Goal: Transaction & Acquisition: Book appointment/travel/reservation

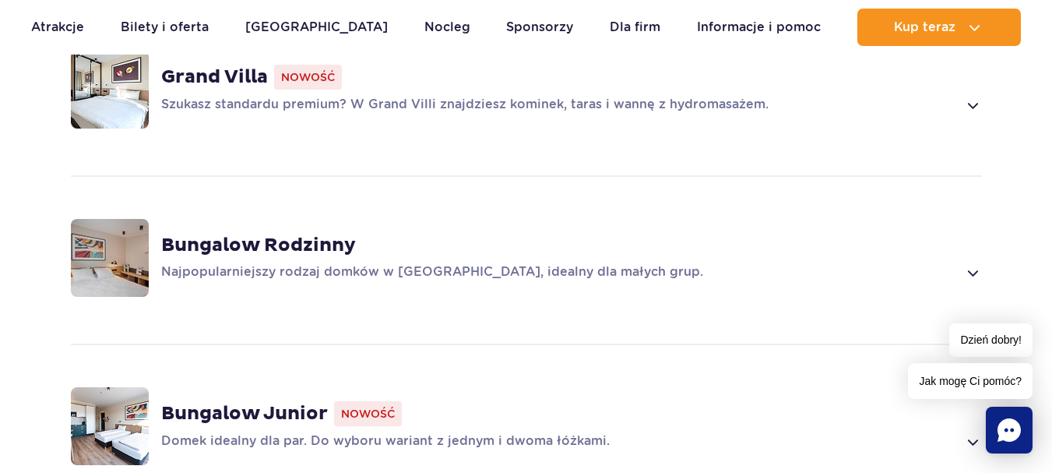
scroll to position [1246, 0]
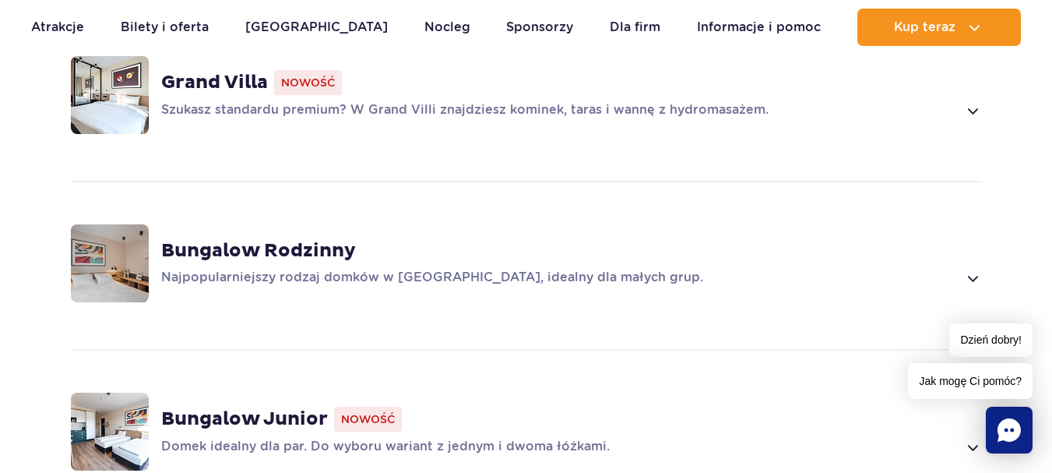
click at [970, 269] on span at bounding box center [972, 278] width 18 height 19
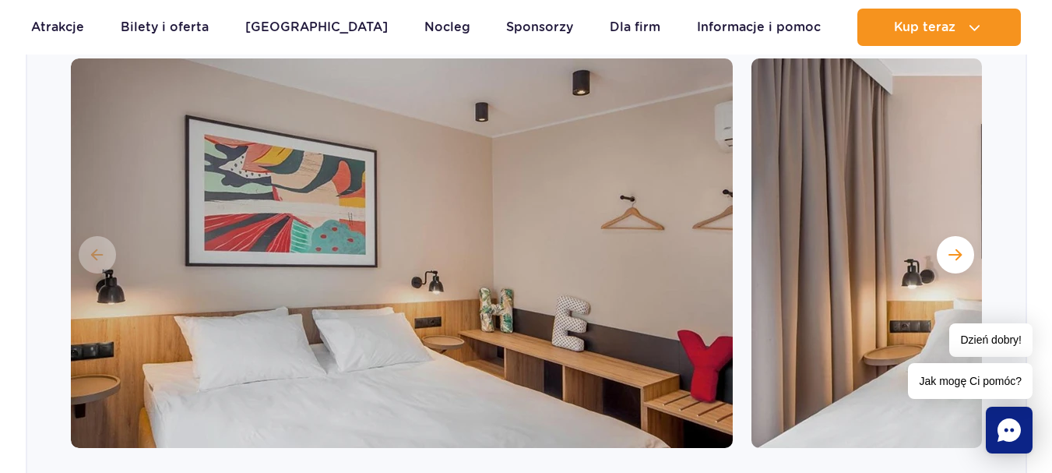
scroll to position [1564, 0]
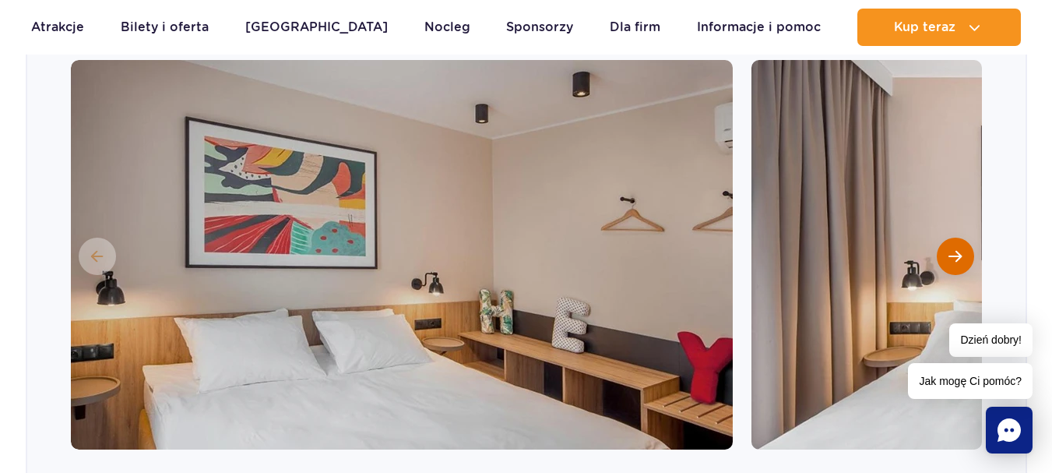
click at [956, 249] on span "Następny slajd" at bounding box center [955, 256] width 13 height 14
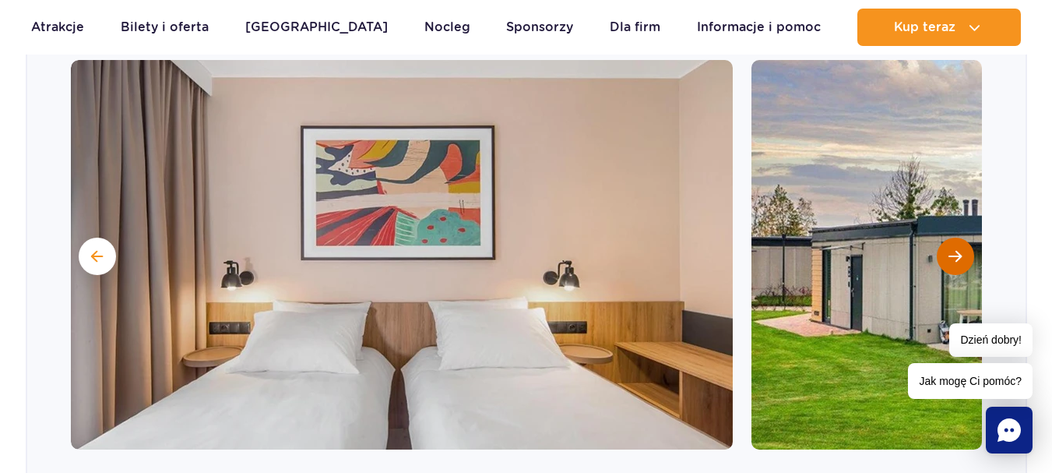
click at [956, 249] on span "Następny slajd" at bounding box center [955, 256] width 13 height 14
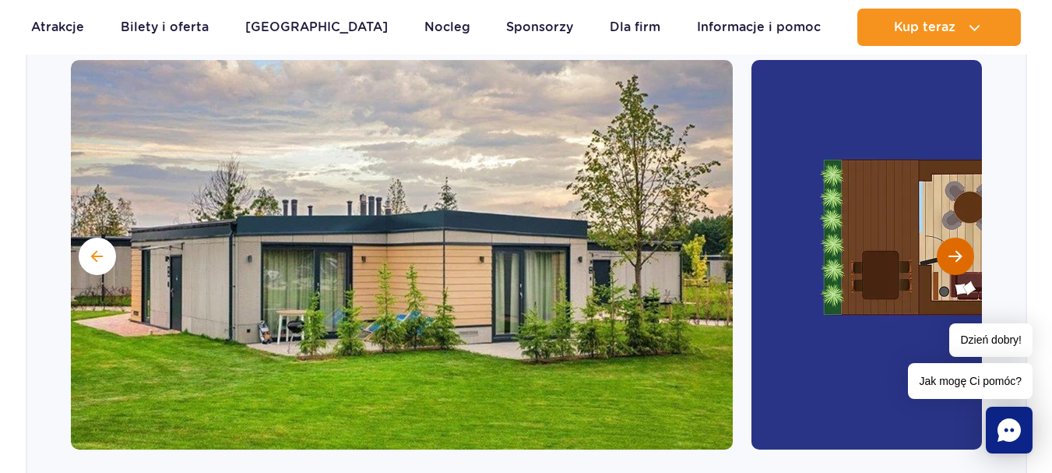
click at [956, 249] on span "Następny slajd" at bounding box center [955, 256] width 13 height 14
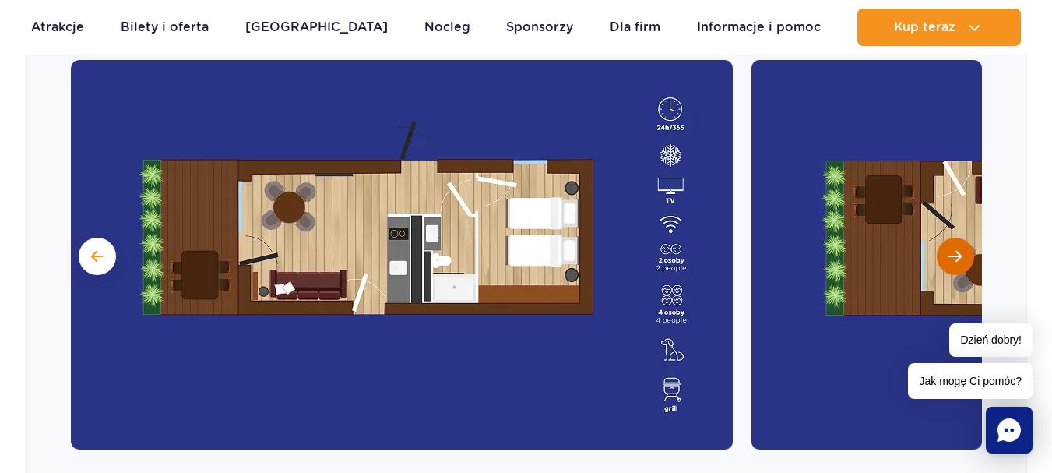
click at [956, 249] on span "Następny slajd" at bounding box center [955, 256] width 13 height 14
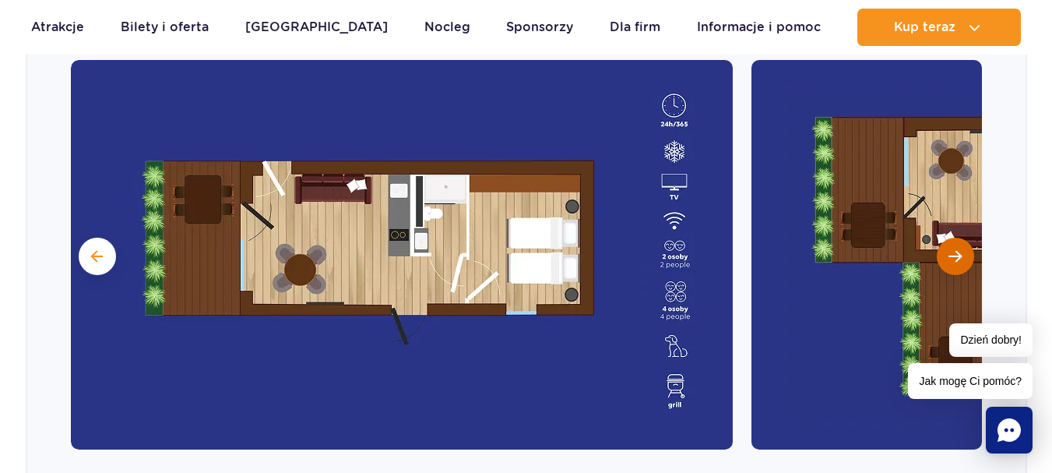
click at [956, 249] on span "Następny slajd" at bounding box center [955, 256] width 13 height 14
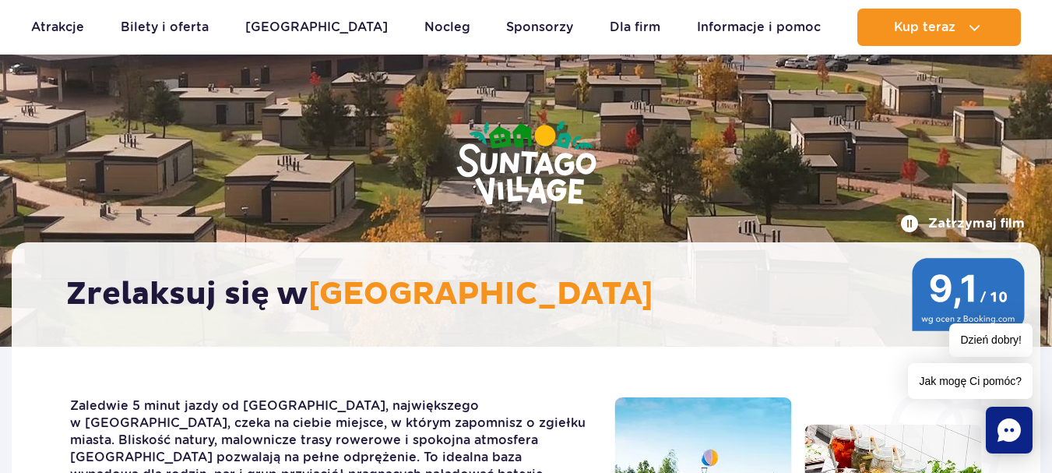
scroll to position [0, 0]
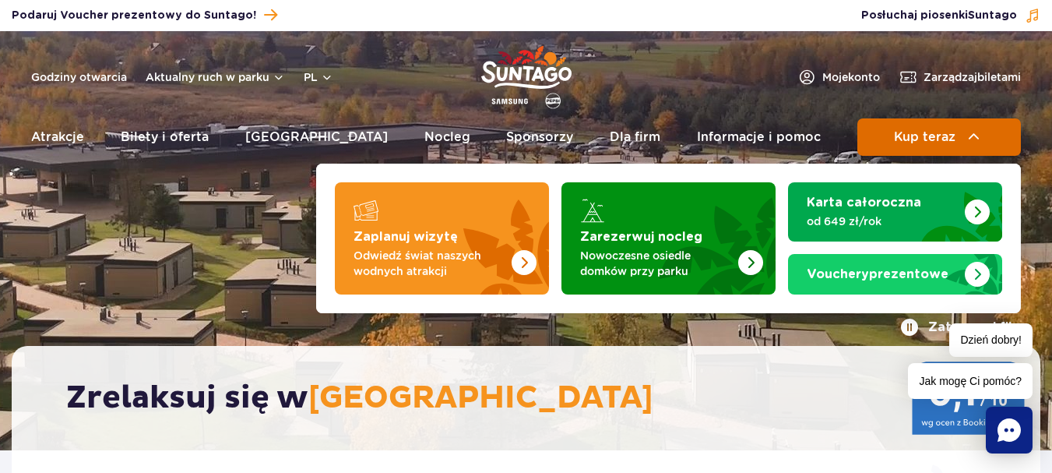
click at [927, 130] on span "Kup teraz" at bounding box center [925, 137] width 62 height 14
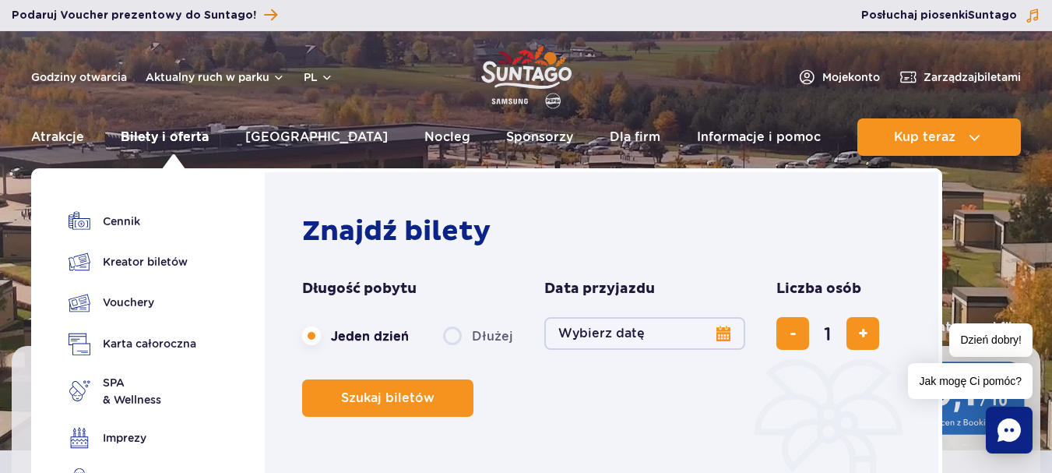
click at [173, 135] on link "Bilety i oferta" at bounding box center [165, 136] width 88 height 37
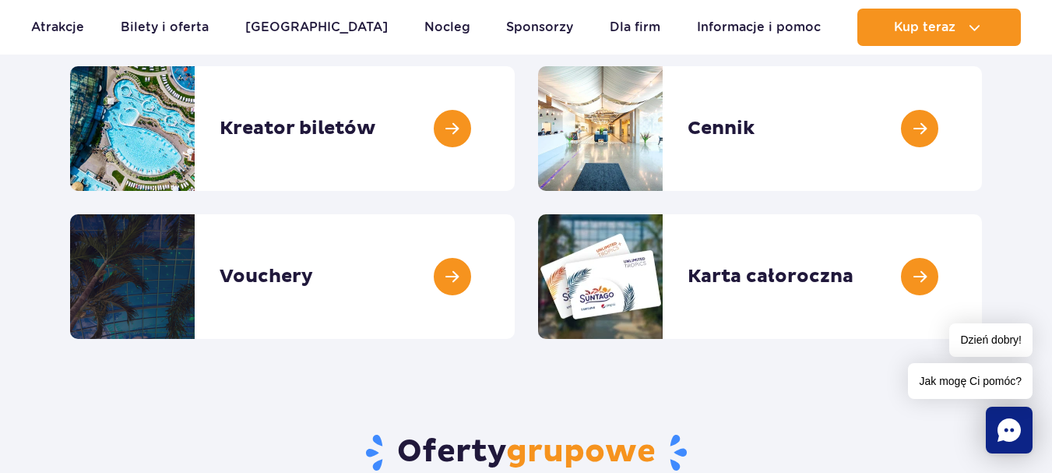
scroll to position [234, 0]
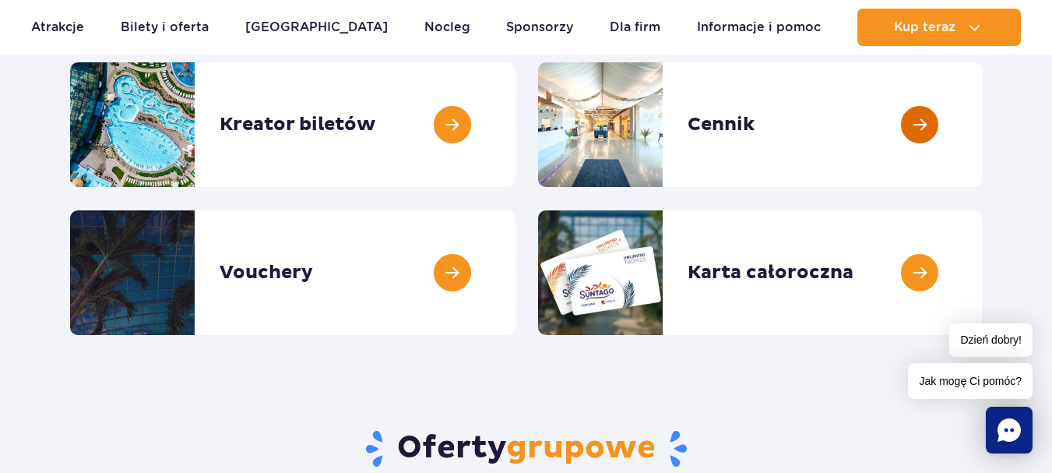
click at [982, 127] on link at bounding box center [982, 124] width 0 height 125
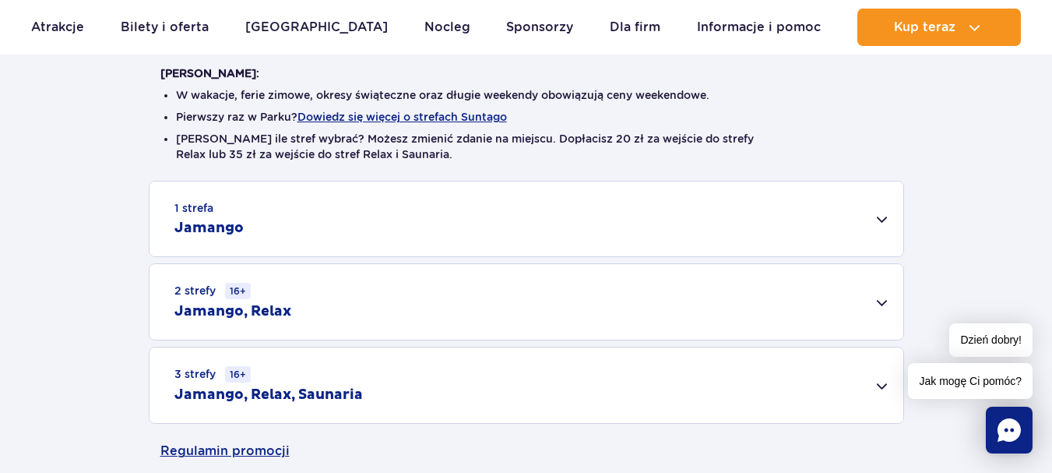
scroll to position [389, 0]
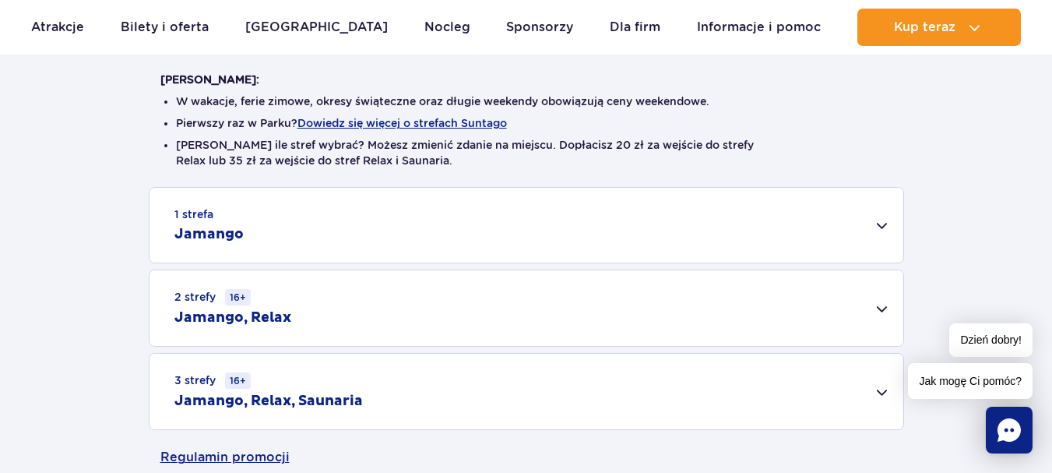
click at [660, 248] on div "1 strefa Jamango" at bounding box center [527, 225] width 754 height 75
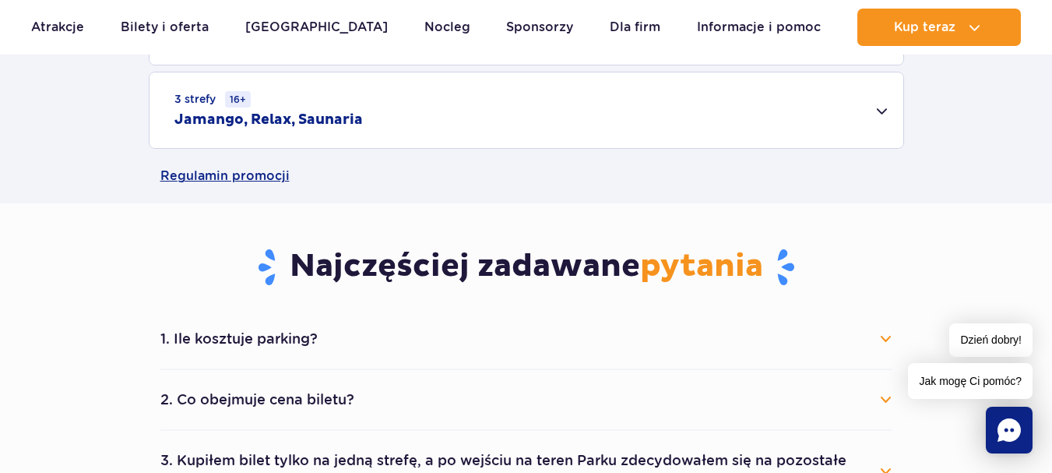
scroll to position [1246, 0]
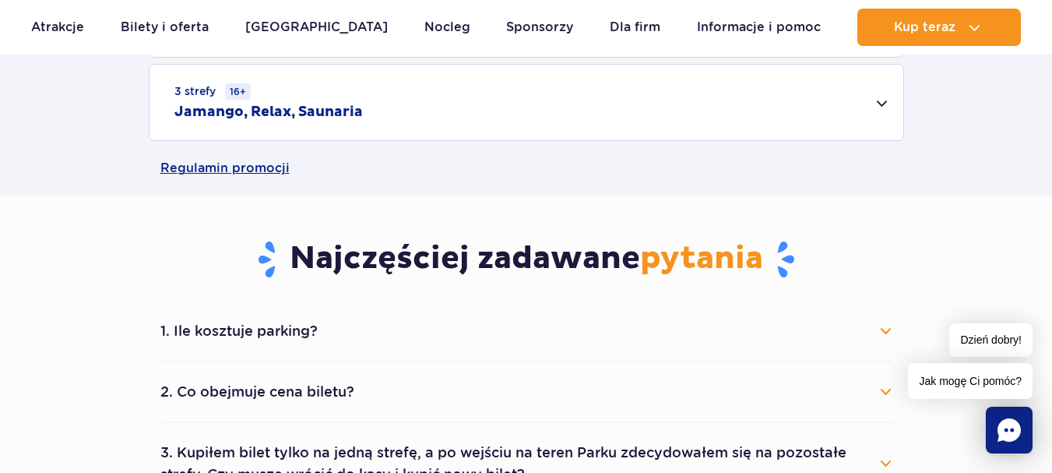
click at [333, 393] on button "2. Co obejmuje cena biletu?" at bounding box center [526, 392] width 732 height 34
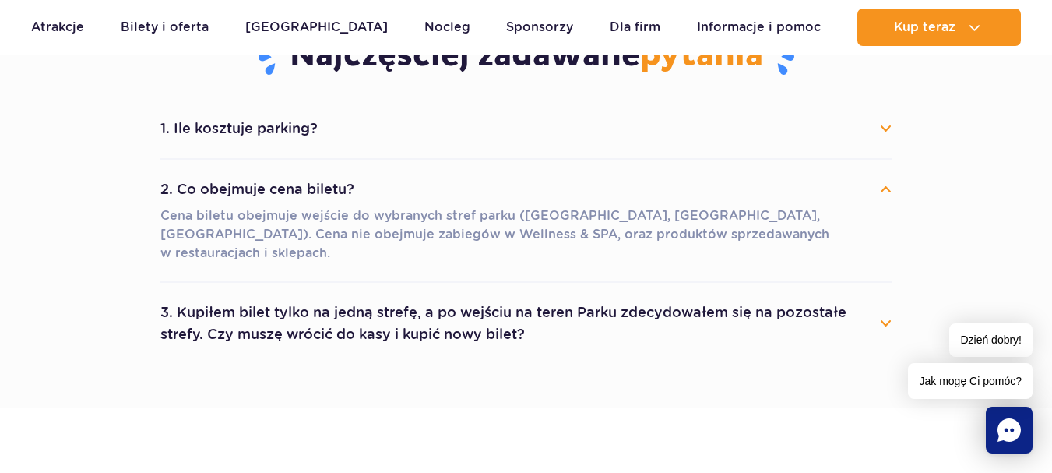
scroll to position [1480, 0]
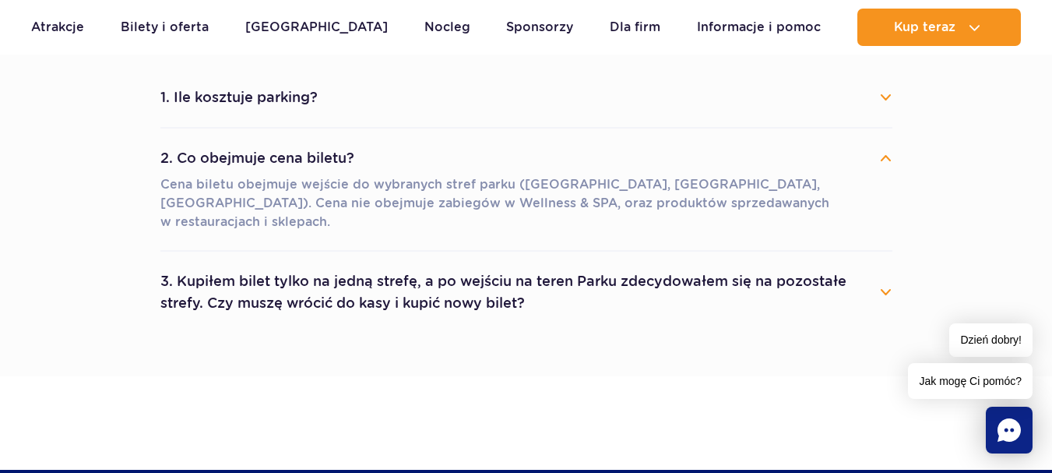
click at [264, 275] on button "3. Kupiłem bilet tylko na jedną strefę, a po wejściu na teren Parku zdecydowałe…" at bounding box center [526, 292] width 732 height 56
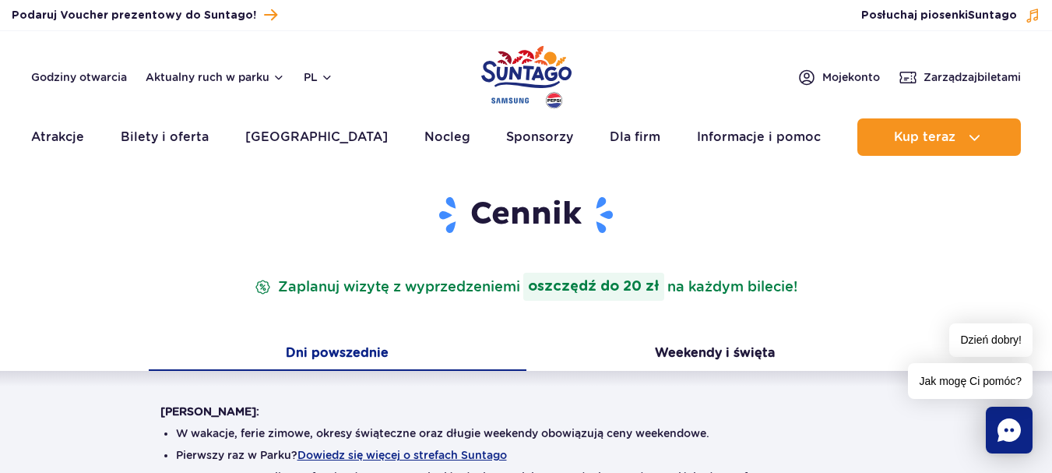
scroll to position [0, 0]
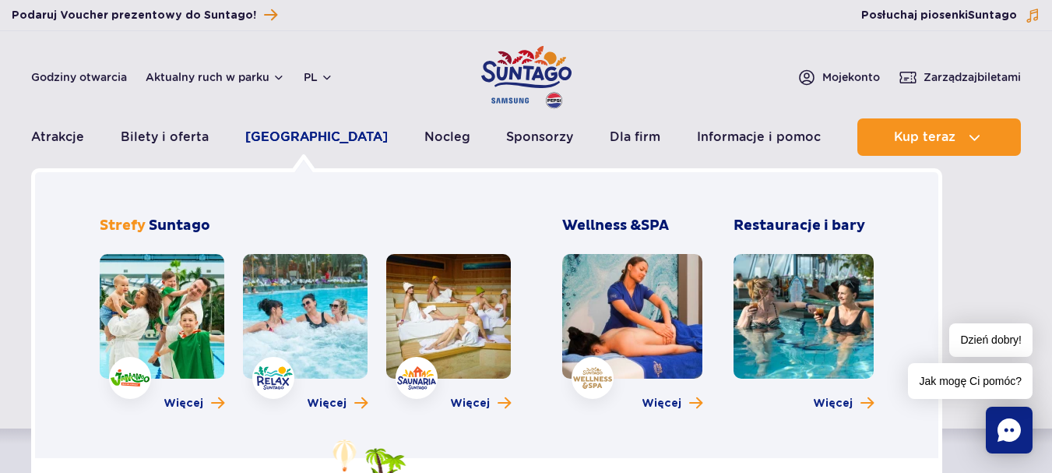
click at [297, 130] on link "[GEOGRAPHIC_DATA]" at bounding box center [316, 136] width 143 height 37
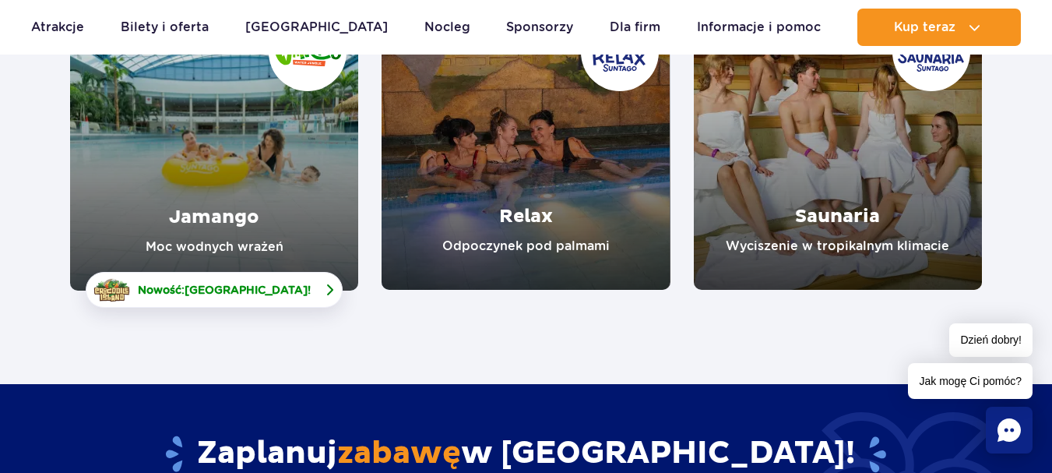
scroll to position [311, 0]
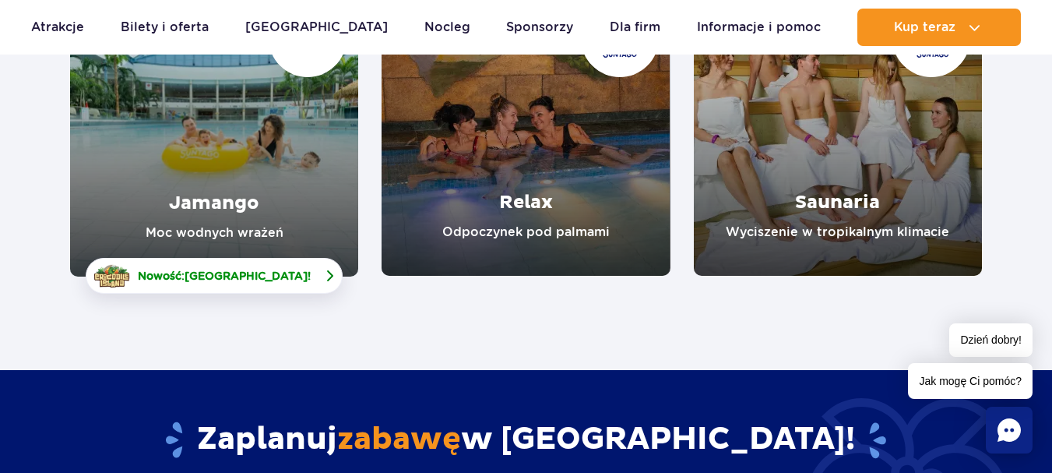
click at [245, 280] on span "Crocodile Island" at bounding box center [246, 275] width 123 height 12
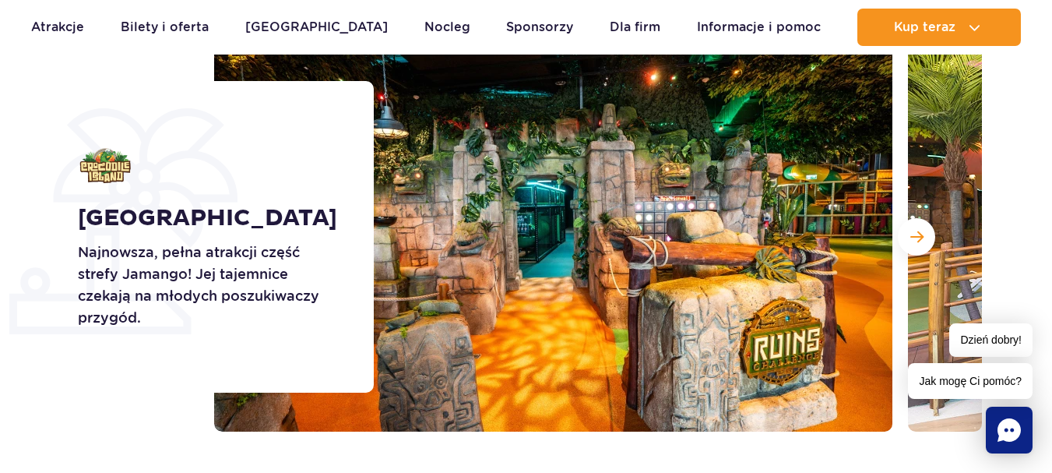
scroll to position [234, 0]
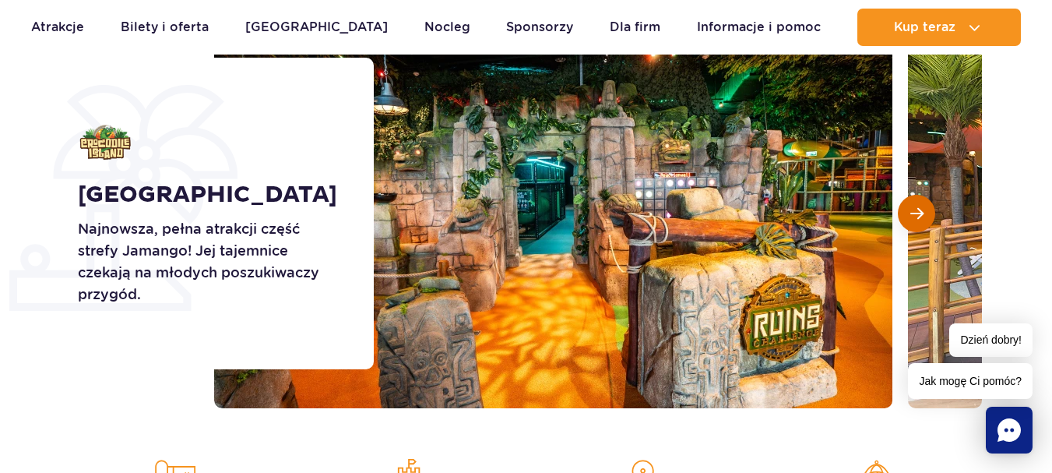
click at [910, 210] on span "Następny slajd" at bounding box center [916, 213] width 13 height 14
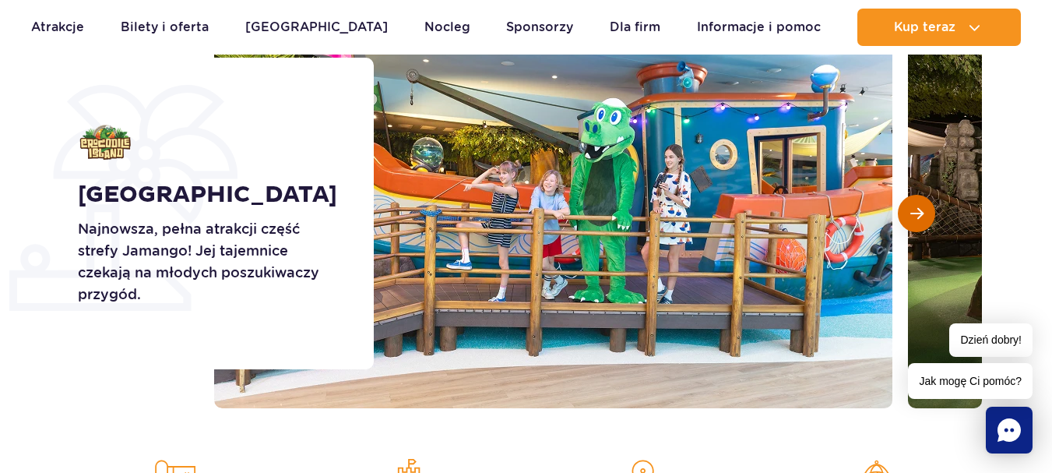
click at [910, 210] on span "Następny slajd" at bounding box center [916, 213] width 13 height 14
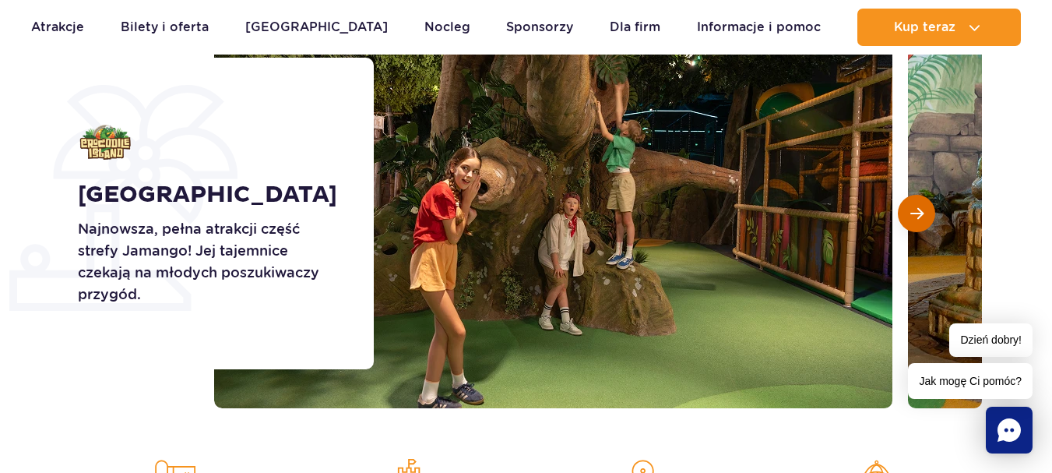
click at [910, 210] on span "Następny slajd" at bounding box center [916, 213] width 13 height 14
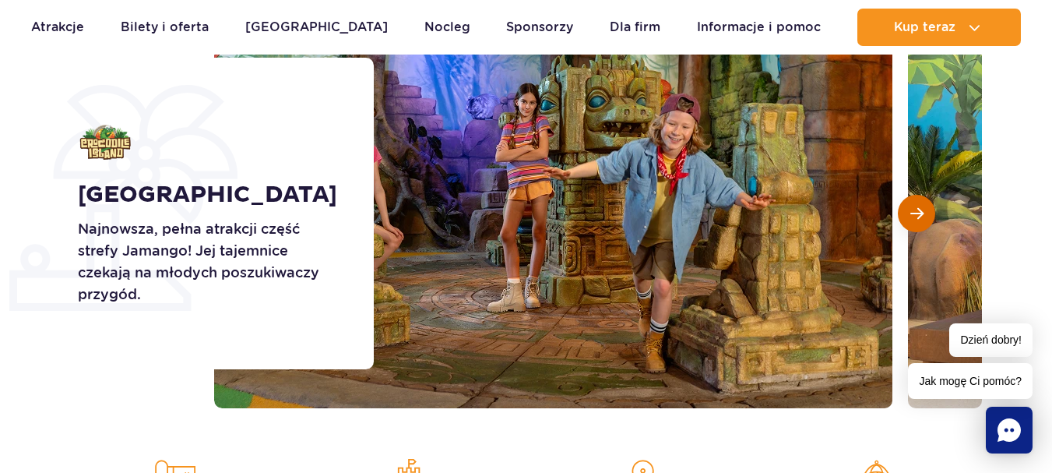
click at [910, 210] on span "Następny slajd" at bounding box center [916, 213] width 13 height 14
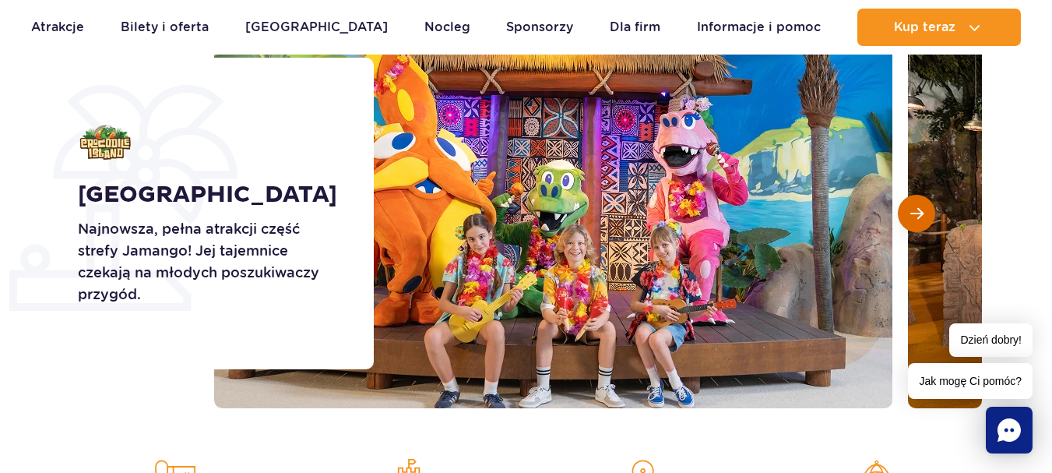
click at [910, 210] on span "Następny slajd" at bounding box center [916, 213] width 13 height 14
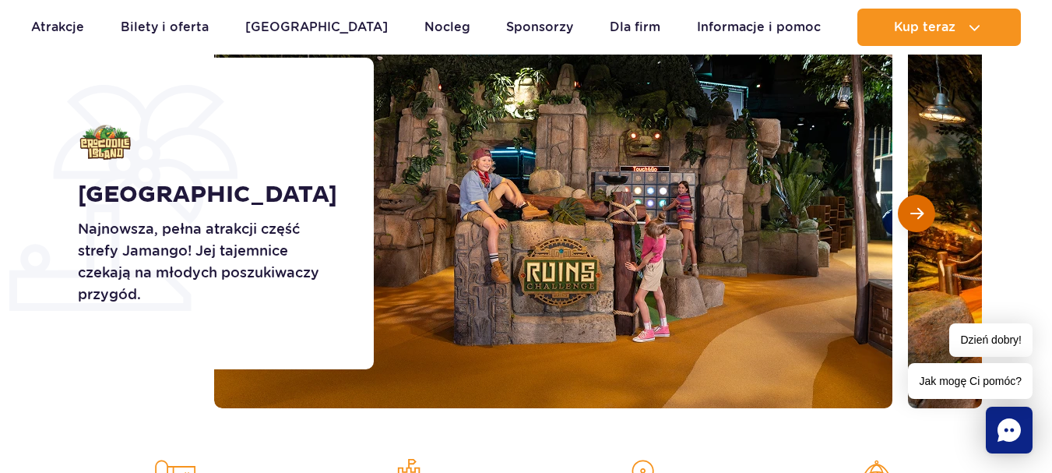
click at [910, 210] on span "Następny slajd" at bounding box center [916, 213] width 13 height 14
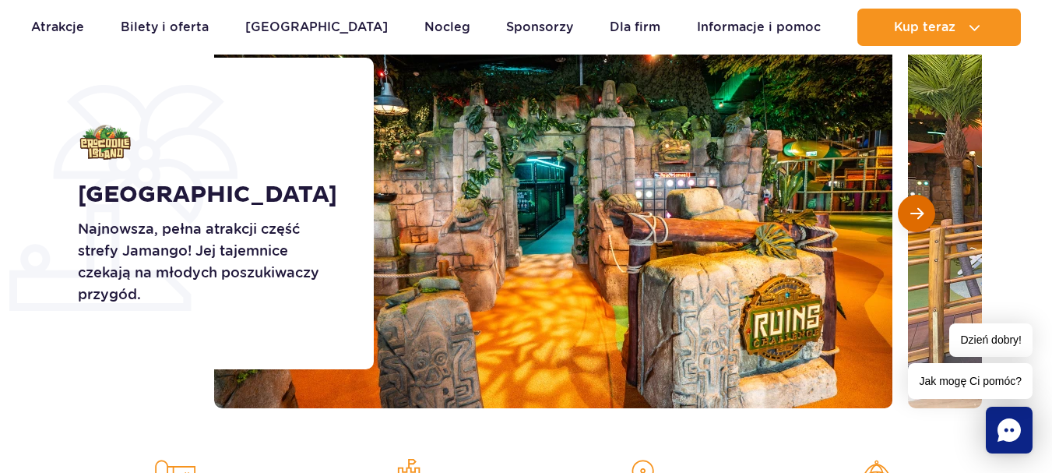
click at [910, 210] on span "Następny slajd" at bounding box center [916, 213] width 13 height 14
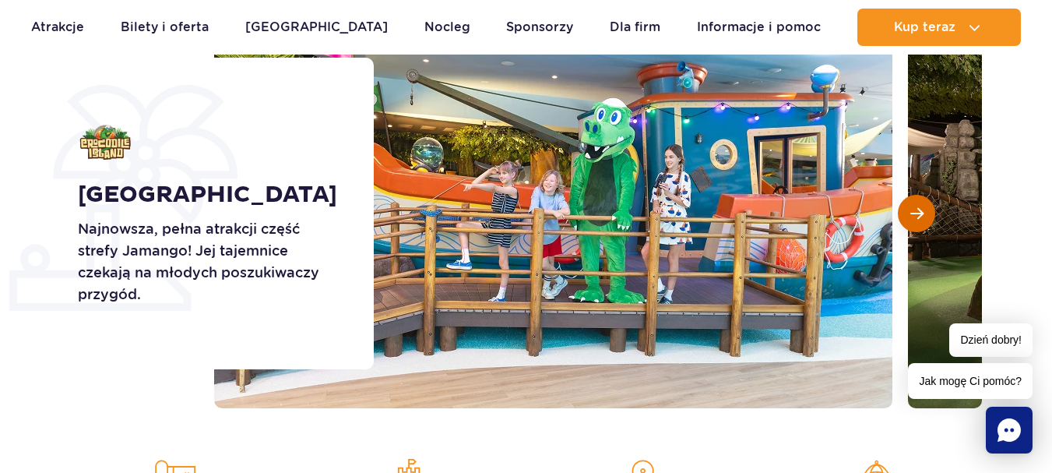
click at [910, 210] on span "Następny slajd" at bounding box center [916, 213] width 13 height 14
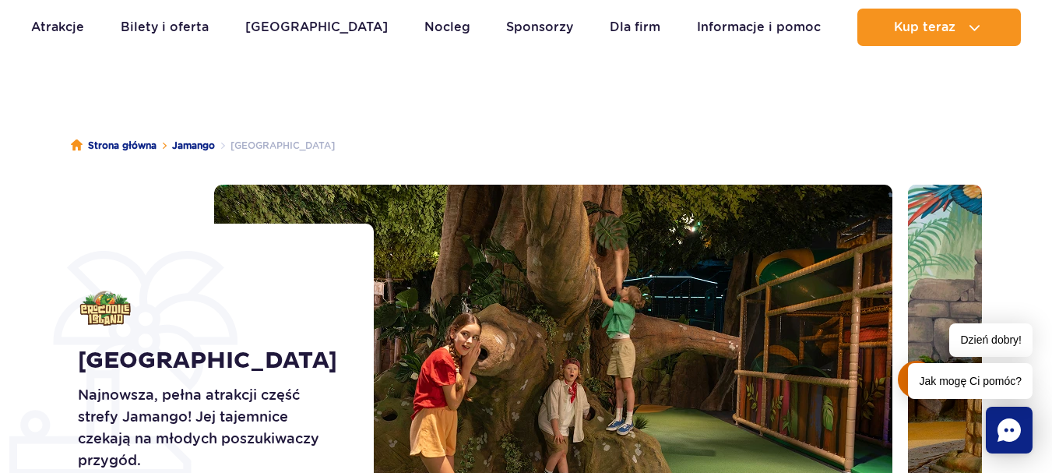
scroll to position [0, 0]
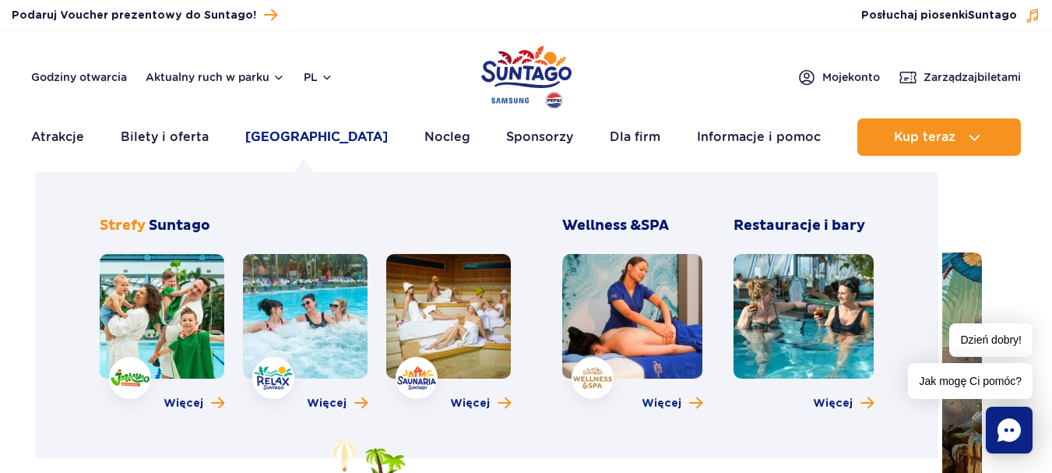
click at [286, 134] on link "[GEOGRAPHIC_DATA]" at bounding box center [316, 136] width 143 height 37
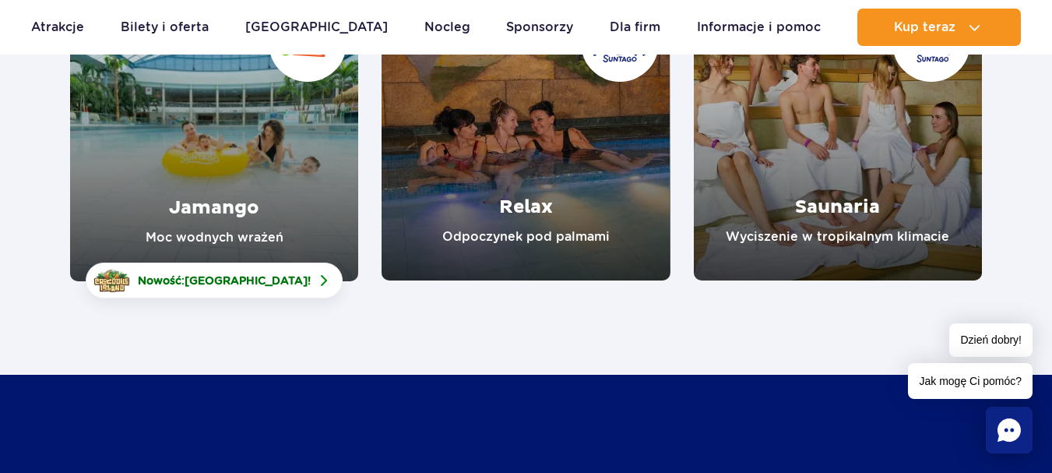
scroll to position [311, 0]
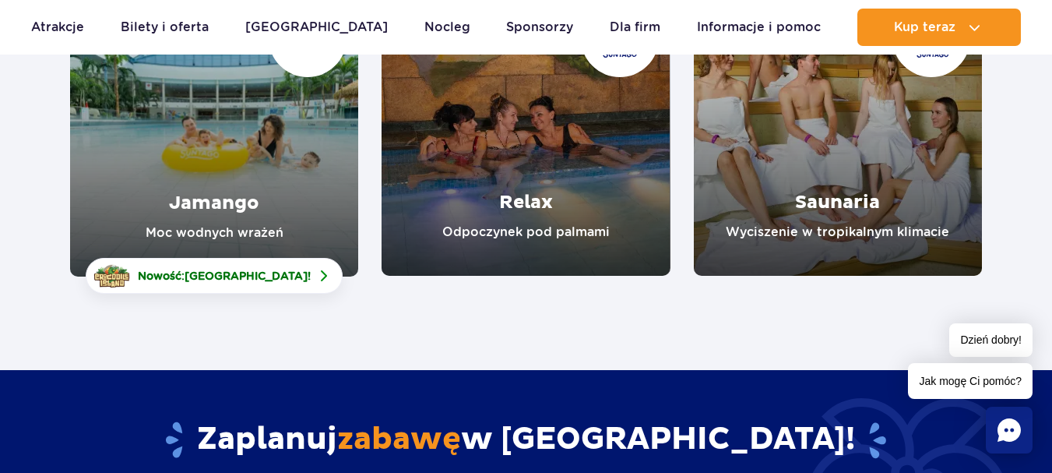
click at [462, 203] on link "Relax" at bounding box center [526, 132] width 288 height 288
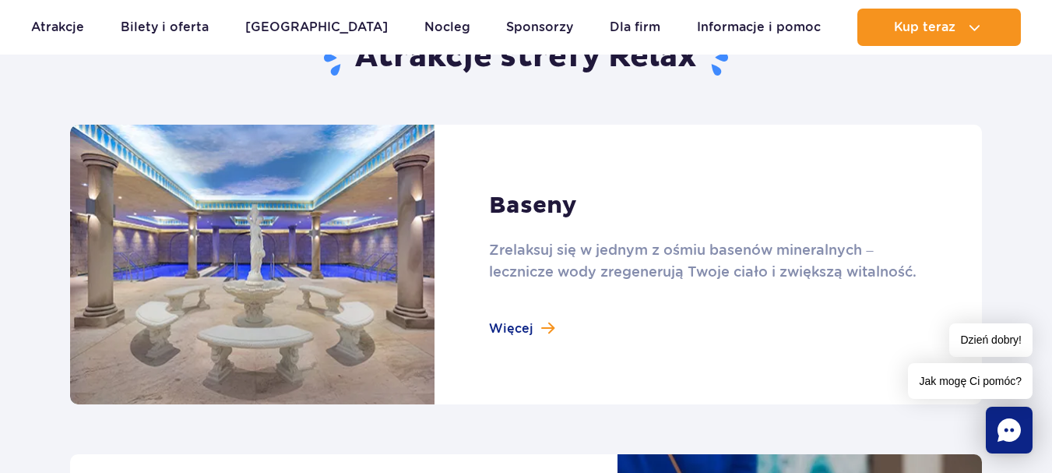
scroll to position [1012, 0]
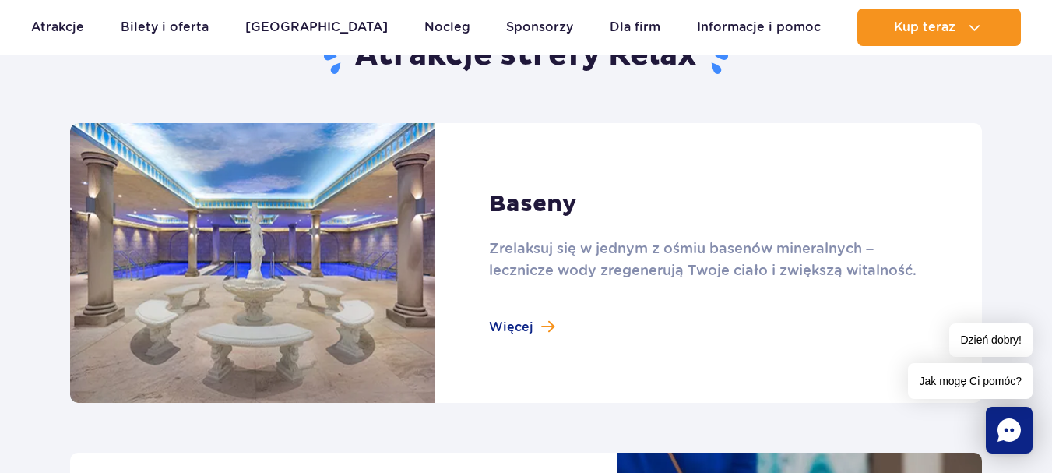
click at [505, 315] on link at bounding box center [526, 263] width 912 height 280
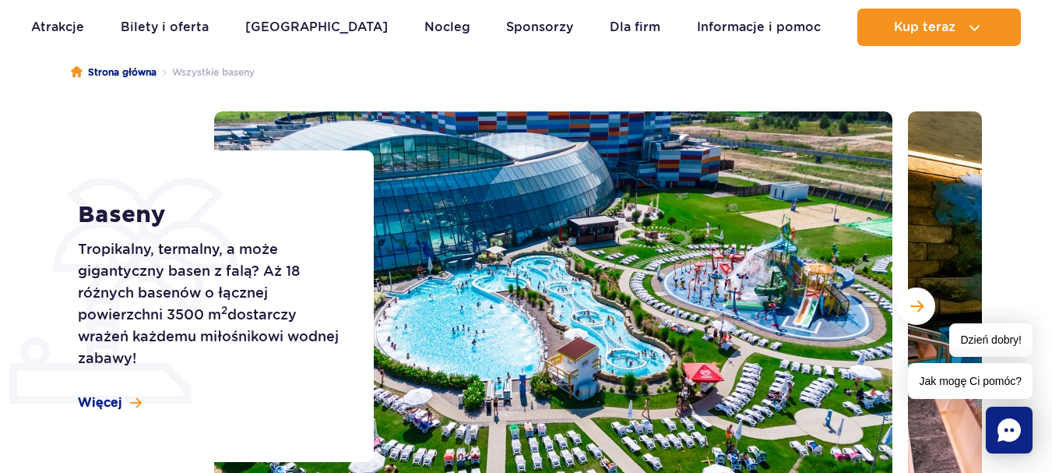
scroll to position [156, 0]
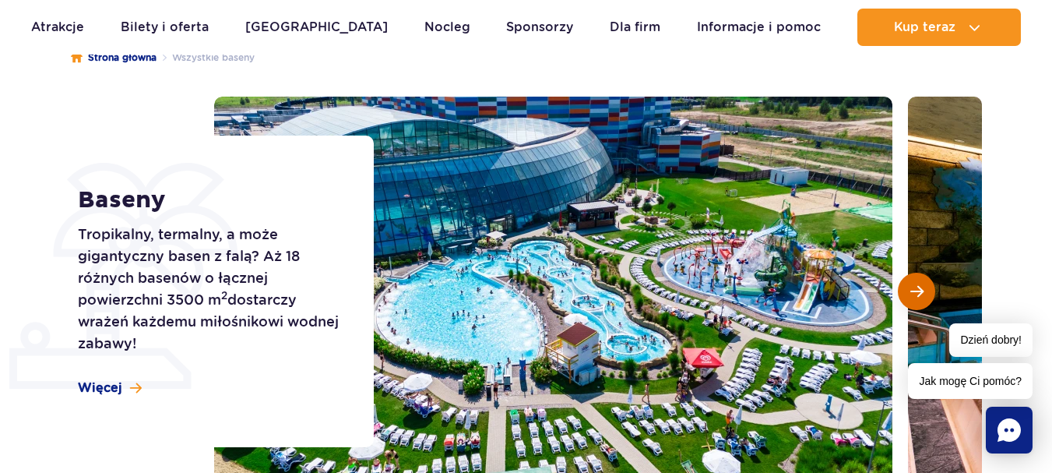
click at [919, 295] on span "Następny slajd" at bounding box center [916, 291] width 13 height 14
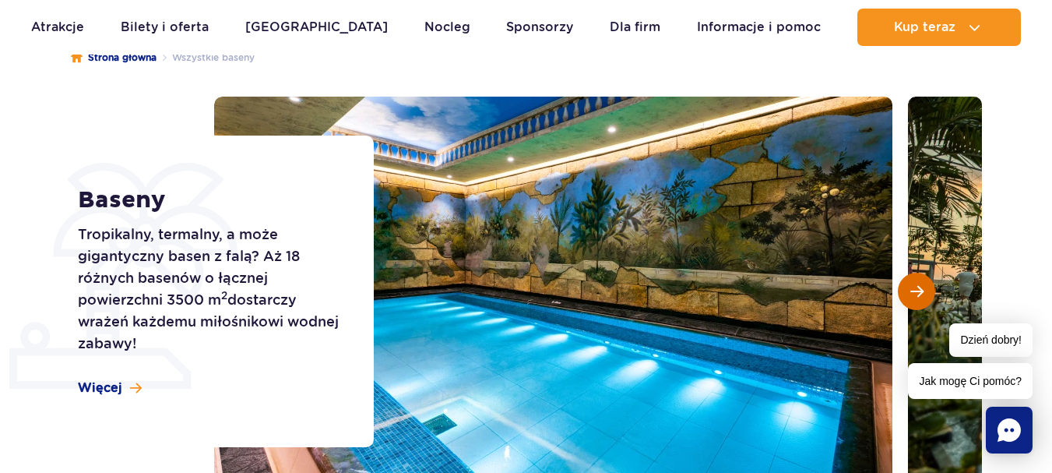
click at [919, 295] on span "Następny slajd" at bounding box center [916, 291] width 13 height 14
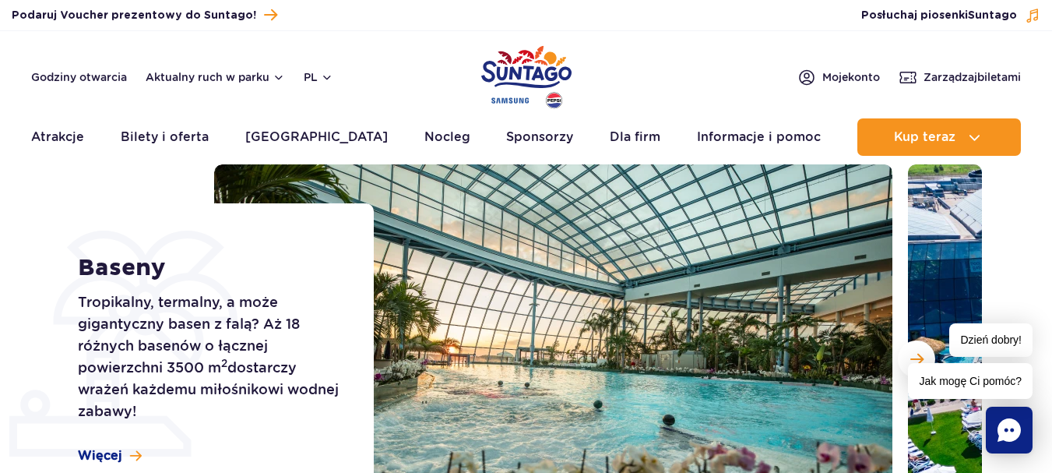
scroll to position [0, 0]
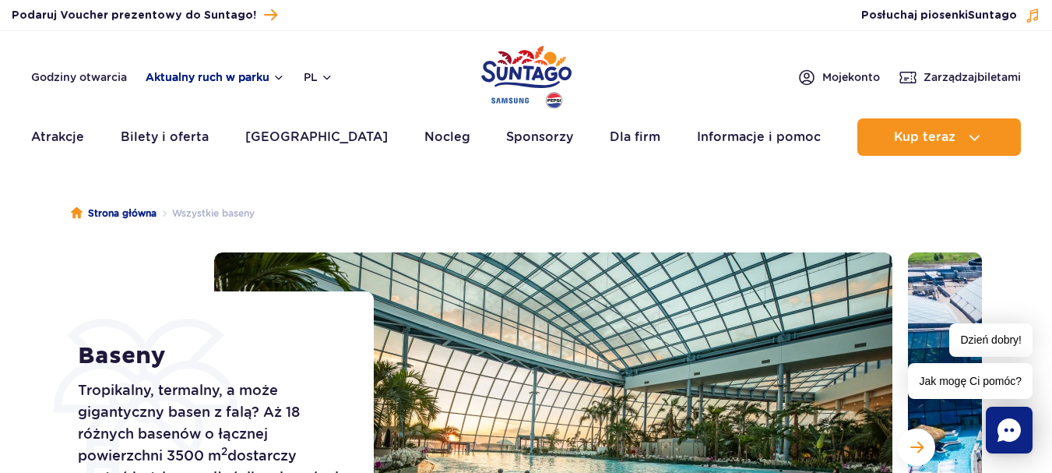
click at [195, 74] on button "Aktualny ruch w parku" at bounding box center [215, 77] width 139 height 12
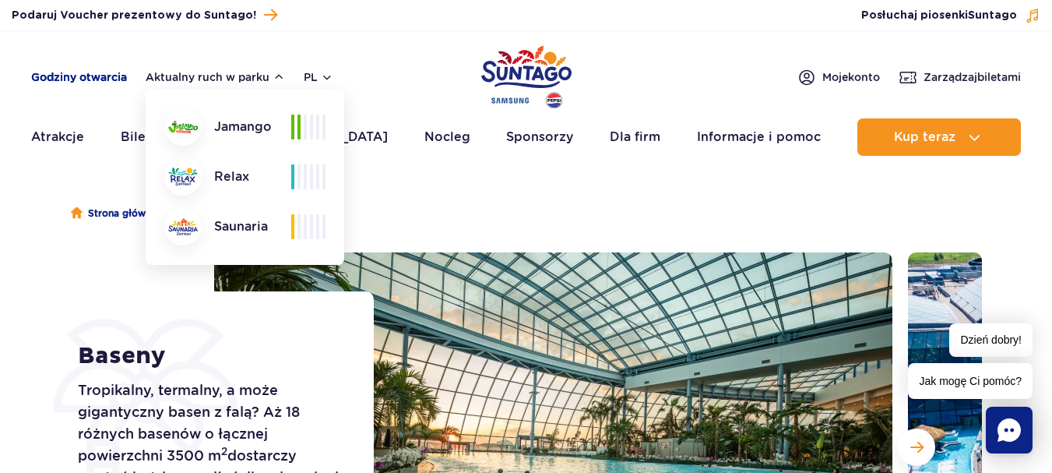
click at [110, 72] on link "Godziny otwarcia" at bounding box center [79, 77] width 96 height 16
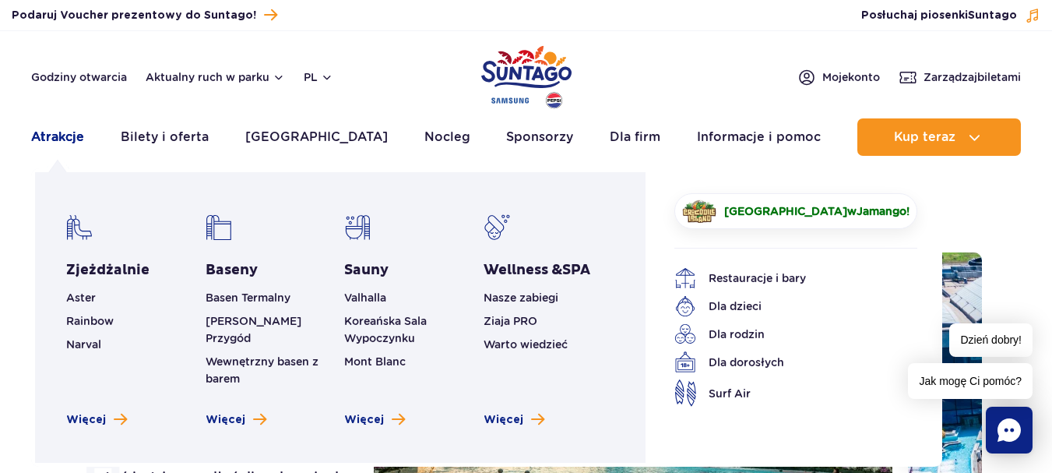
click at [59, 139] on link "Atrakcje" at bounding box center [57, 136] width 53 height 37
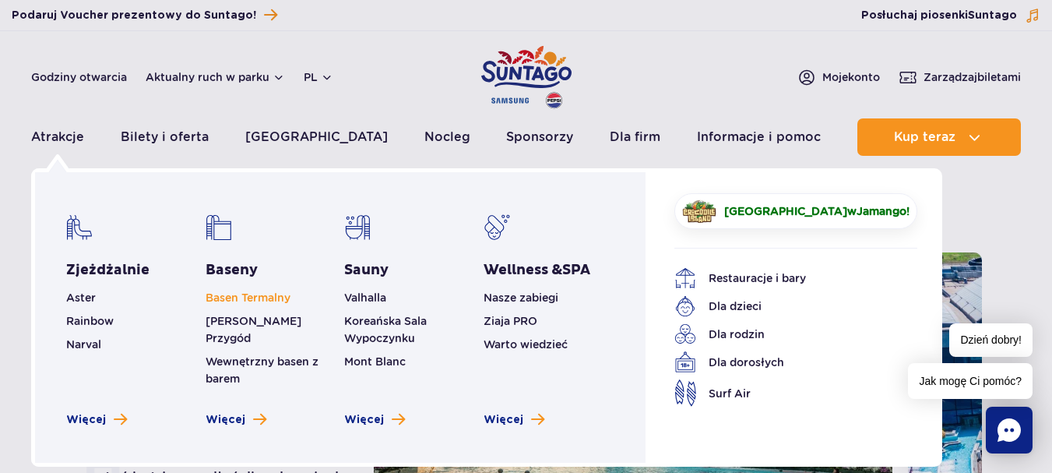
click at [229, 297] on link "Basen Termalny" at bounding box center [248, 297] width 85 height 12
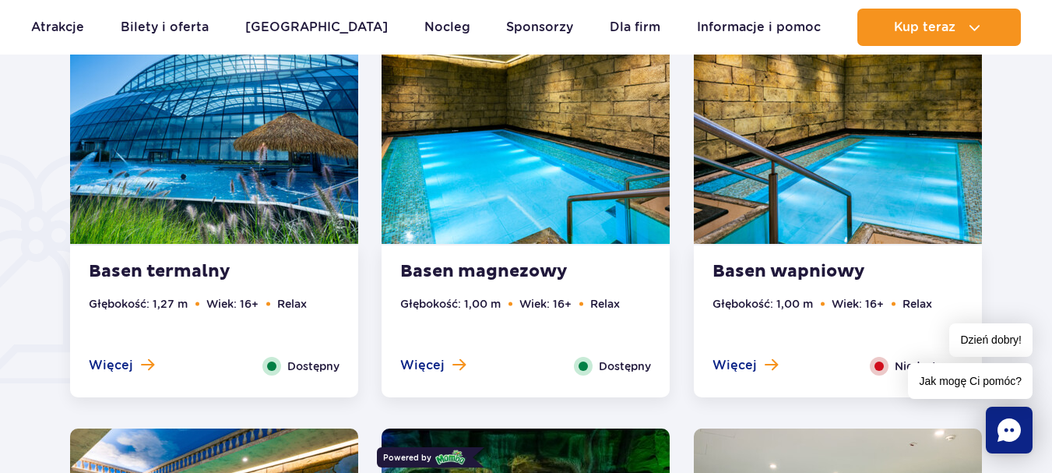
scroll to position [1187, 0]
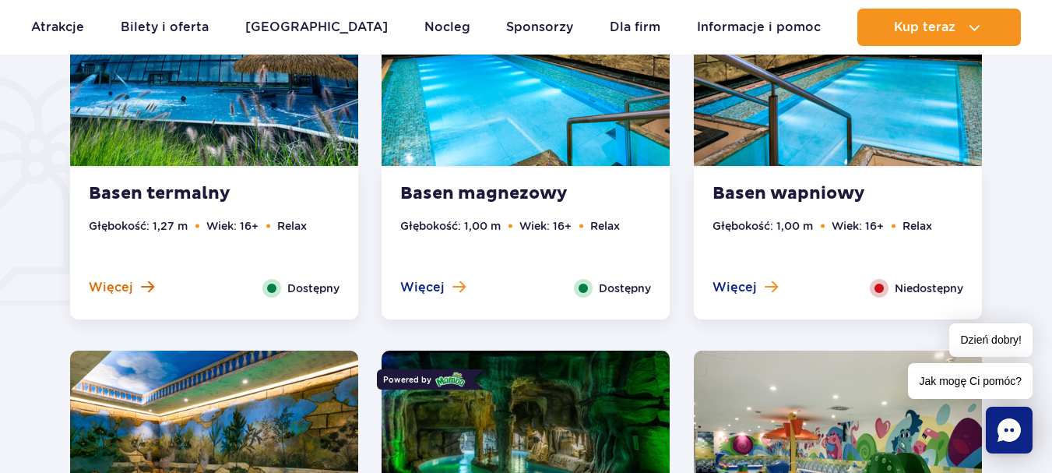
click at [135, 293] on button "Więcej" at bounding box center [121, 287] width 65 height 17
click at [113, 288] on span "Więcej" at bounding box center [111, 287] width 44 height 17
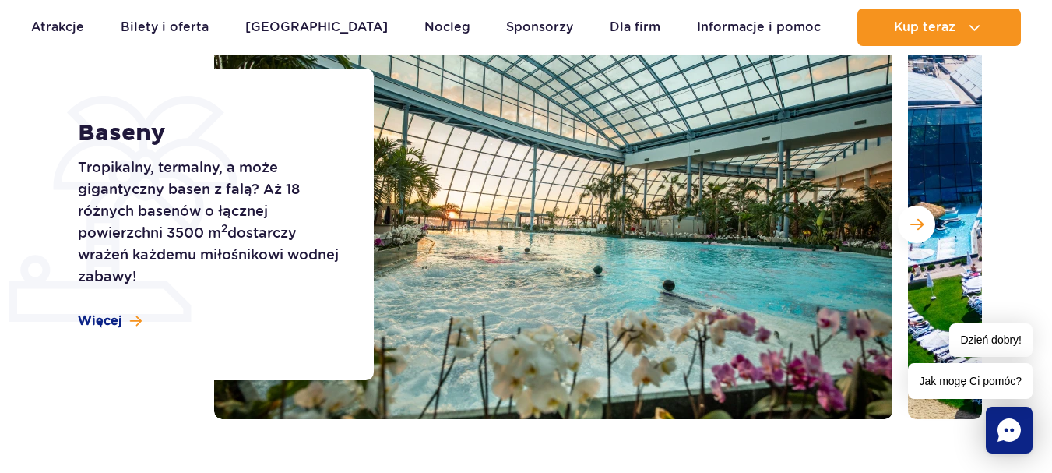
scroll to position [0, 0]
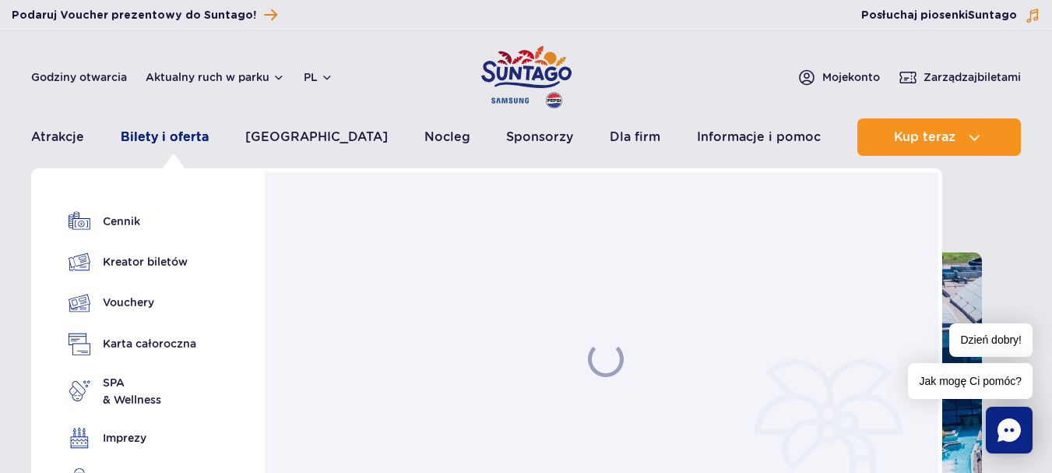
click at [193, 141] on link "Bilety i oferta" at bounding box center [165, 136] width 88 height 37
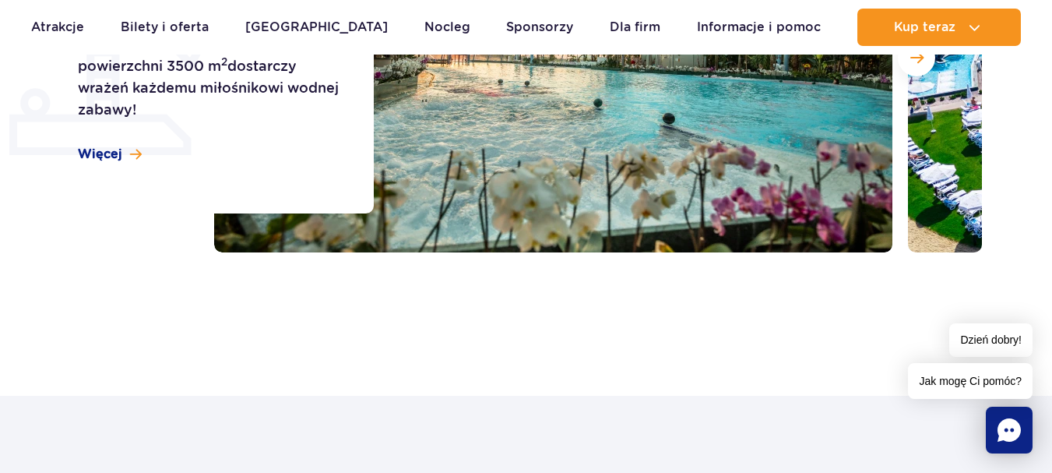
scroll to position [156, 0]
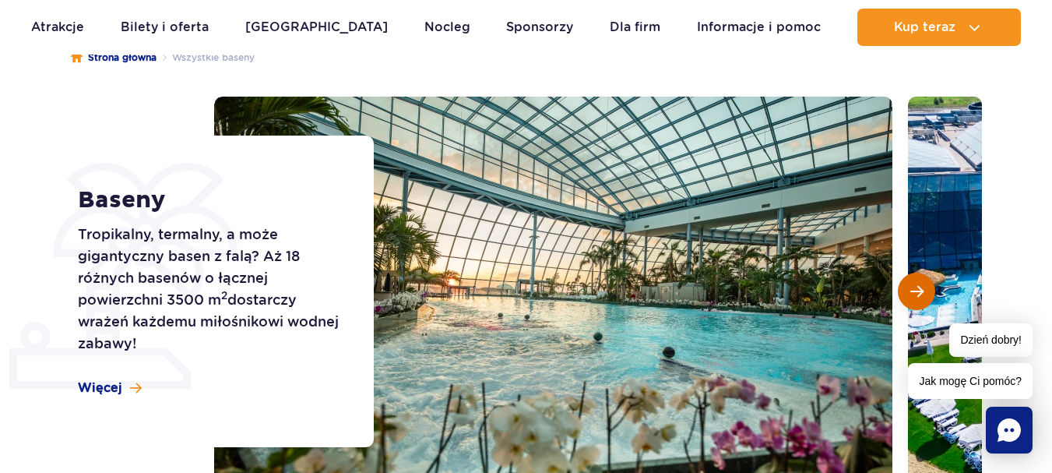
click at [921, 292] on span "Następny slajd" at bounding box center [916, 291] width 13 height 14
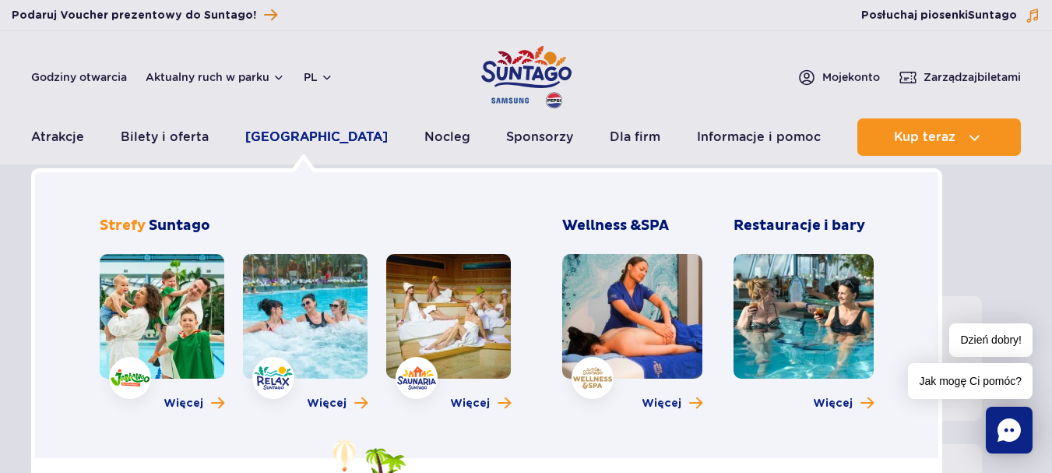
click at [295, 141] on link "[GEOGRAPHIC_DATA]" at bounding box center [316, 136] width 143 height 37
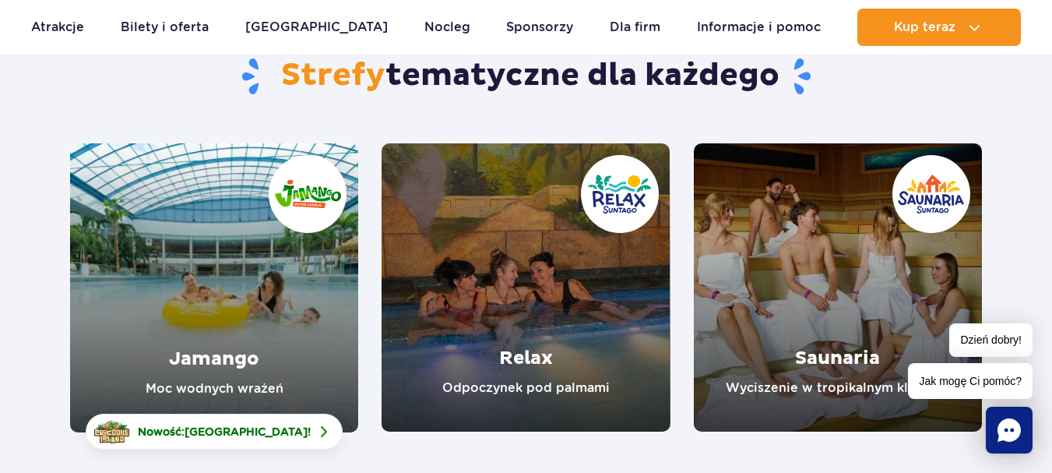
scroll to position [234, 0]
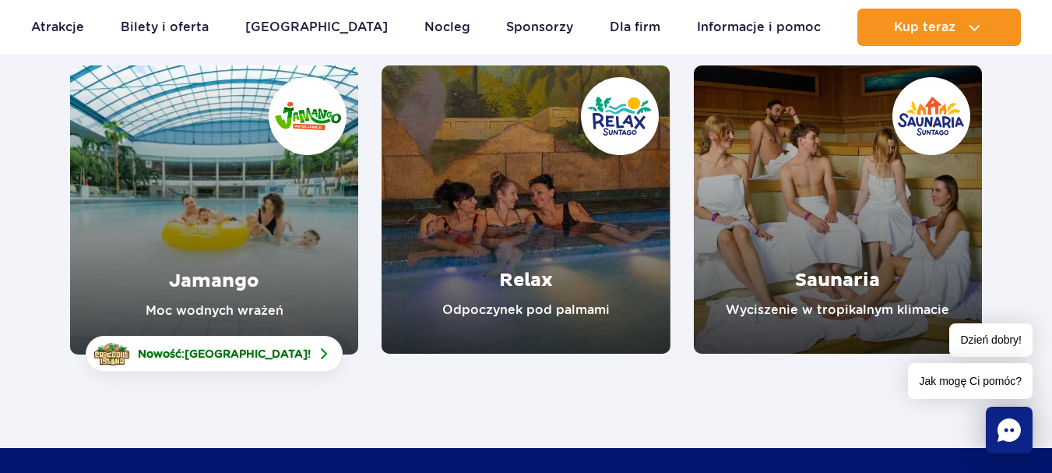
click at [189, 262] on link "Jamango" at bounding box center [214, 209] width 288 height 289
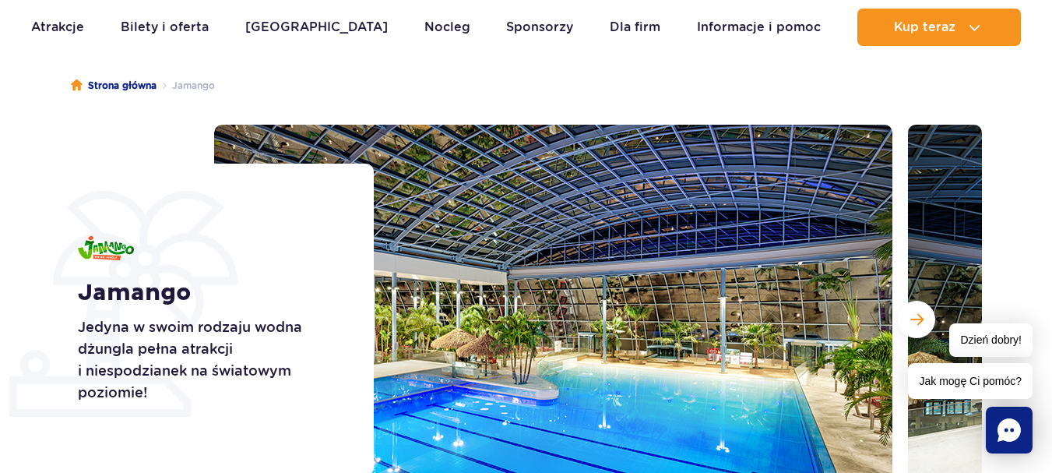
scroll to position [234, 0]
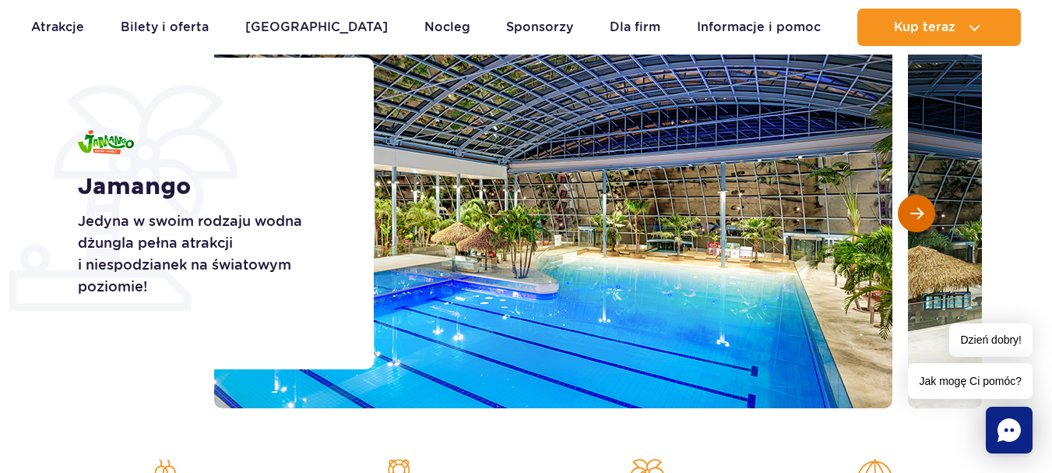
click at [912, 212] on span "Następny slajd" at bounding box center [916, 213] width 13 height 14
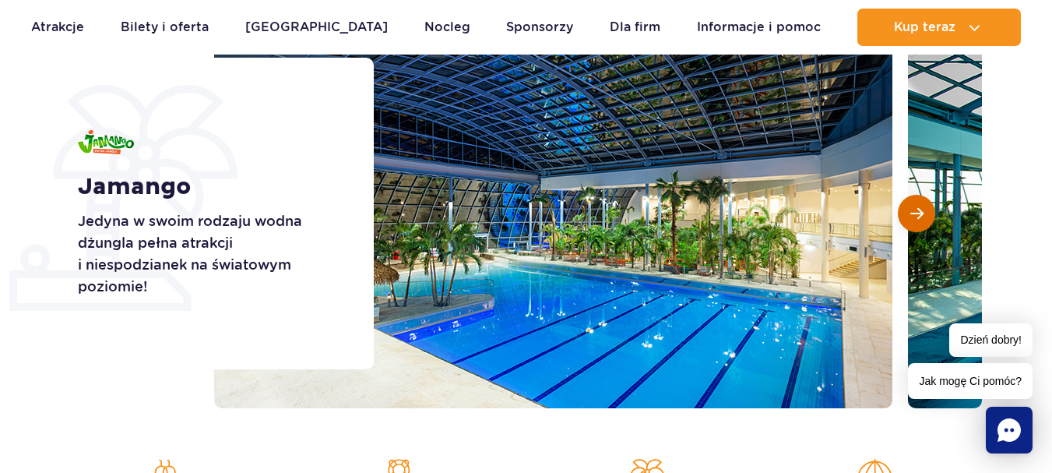
click at [912, 212] on span "Następny slajd" at bounding box center [916, 213] width 13 height 14
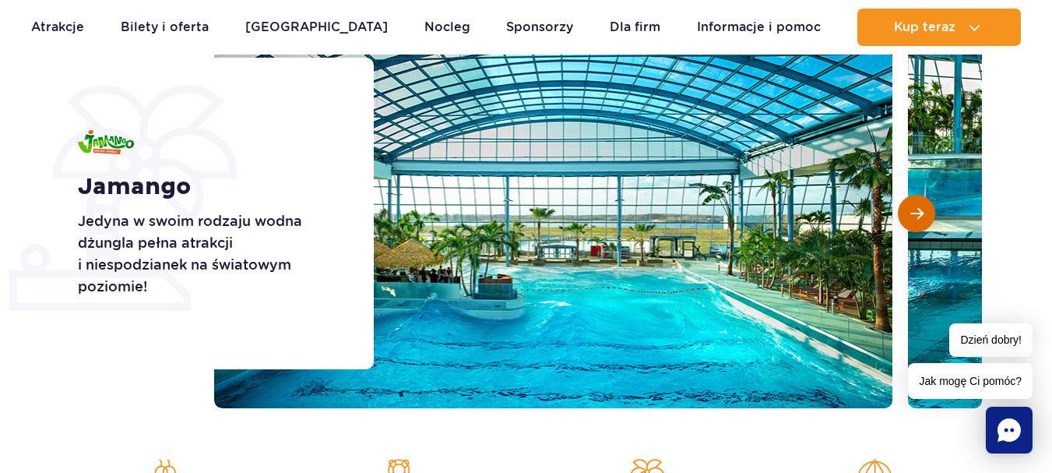
click at [912, 212] on span "Następny slajd" at bounding box center [916, 213] width 13 height 14
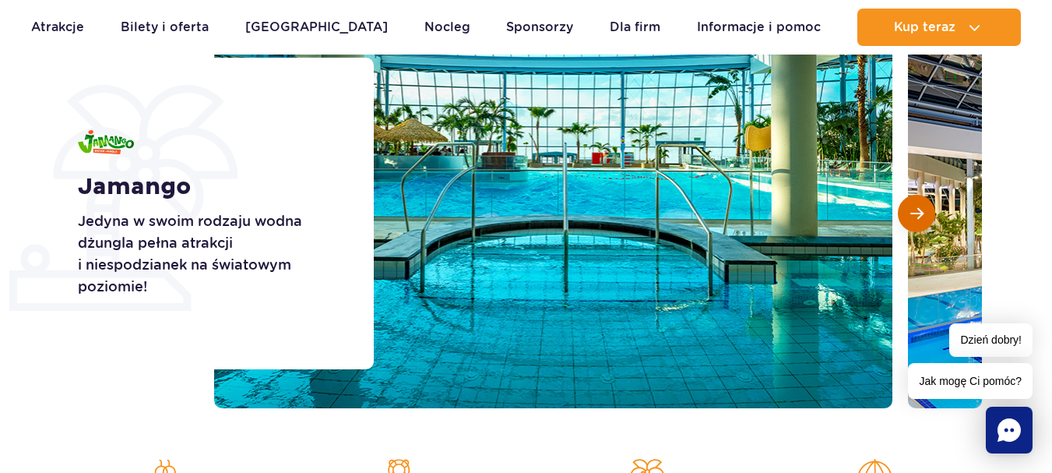
click at [912, 212] on span "Następny slajd" at bounding box center [916, 213] width 13 height 14
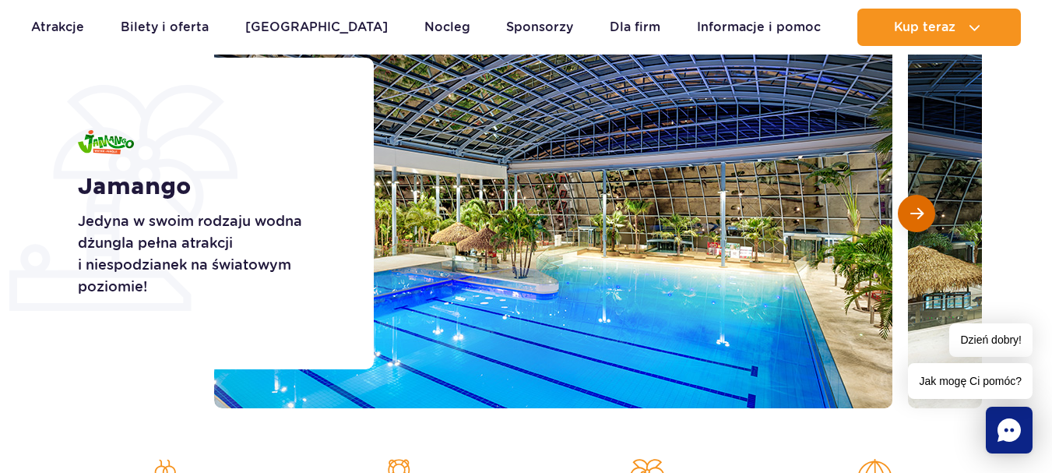
click at [912, 212] on span "Następny slajd" at bounding box center [916, 213] width 13 height 14
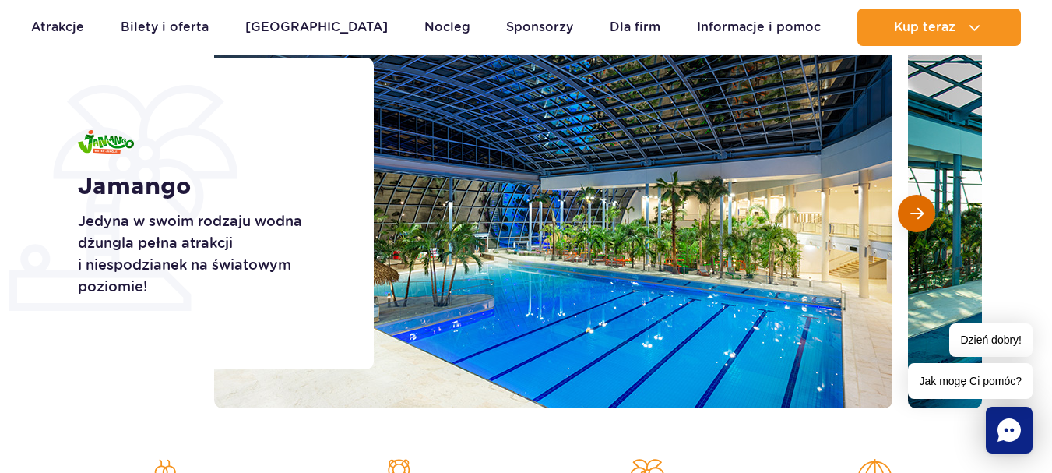
click at [912, 212] on span "Następny slajd" at bounding box center [916, 213] width 13 height 14
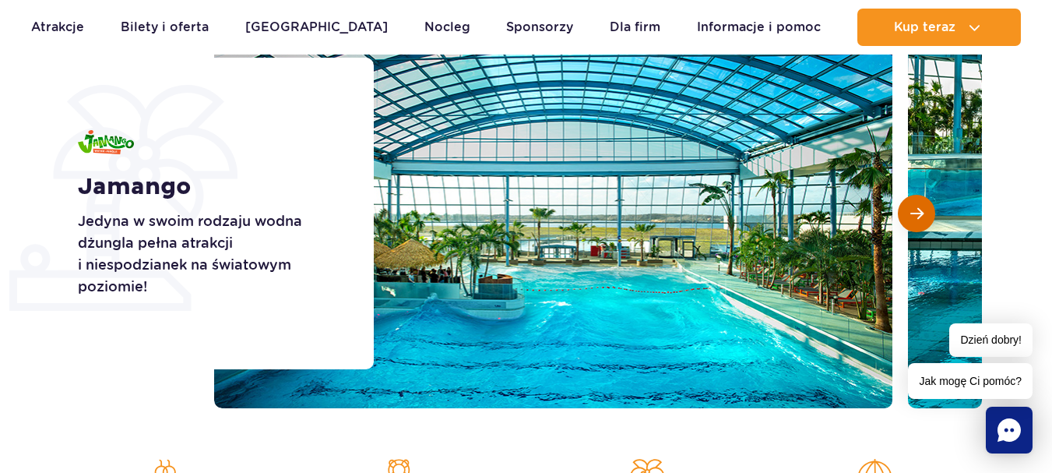
click at [912, 212] on span "Następny slajd" at bounding box center [916, 213] width 13 height 14
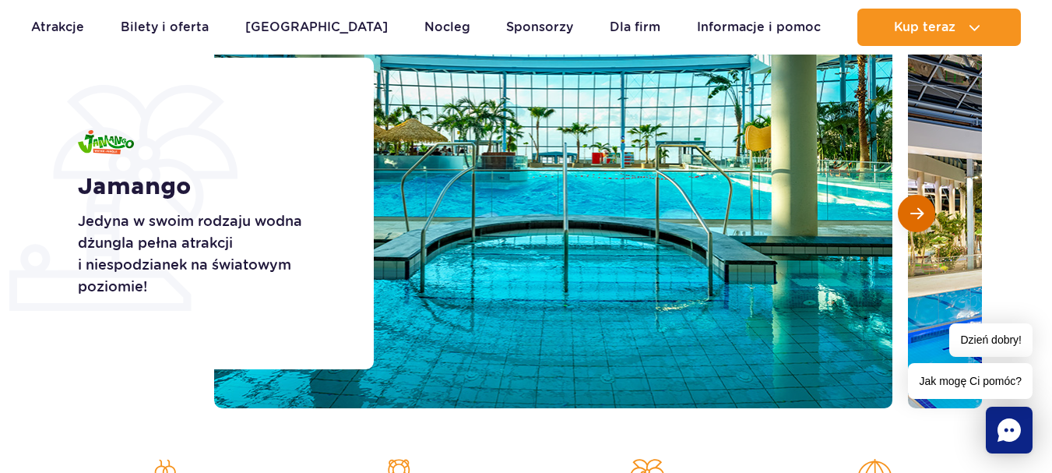
click at [912, 212] on span "Następny slajd" at bounding box center [916, 213] width 13 height 14
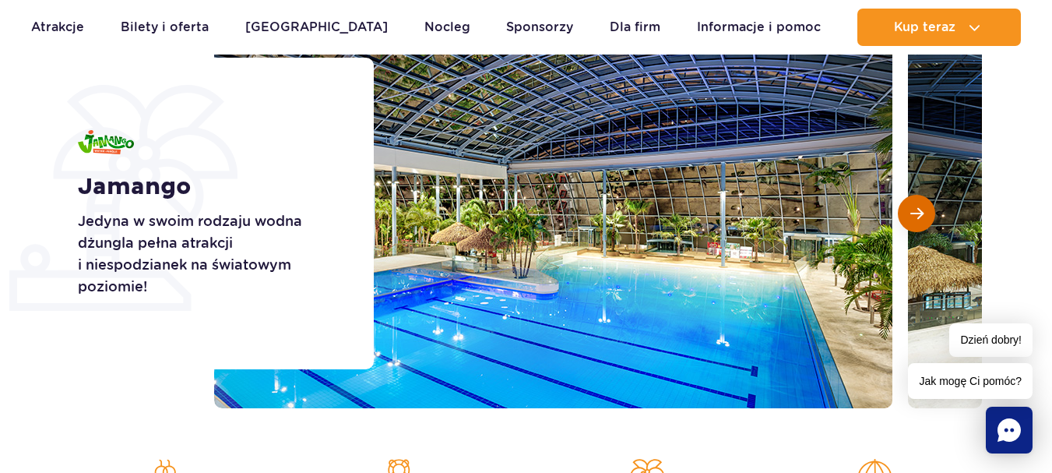
click at [912, 212] on span "Następny slajd" at bounding box center [916, 213] width 13 height 14
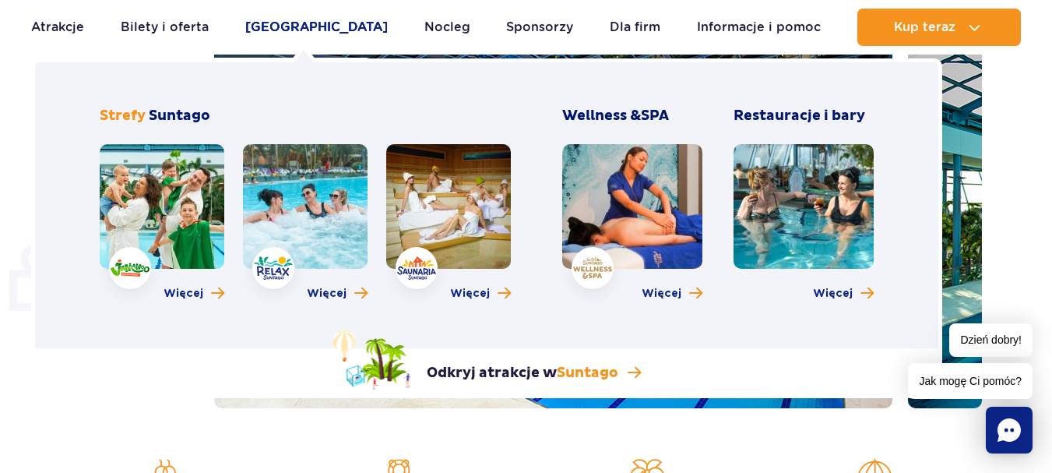
click at [297, 25] on link "[GEOGRAPHIC_DATA]" at bounding box center [316, 27] width 143 height 37
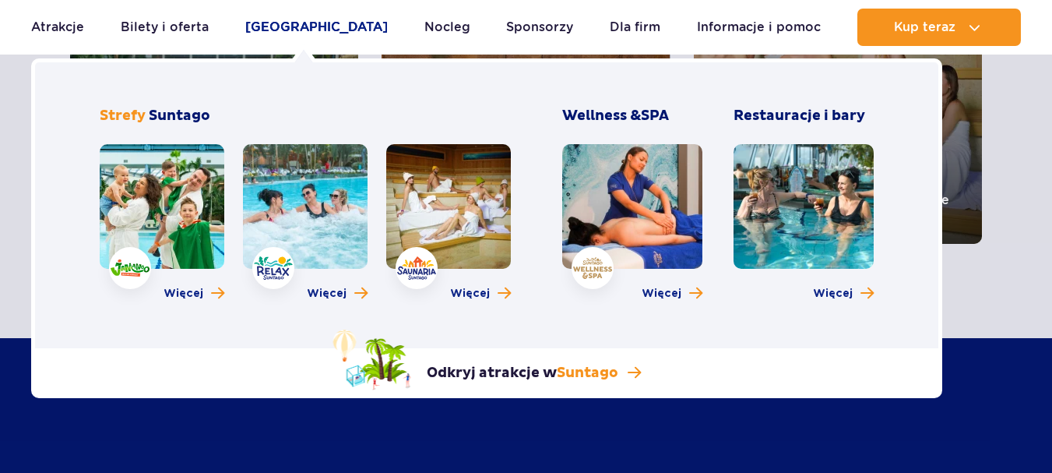
scroll to position [389, 0]
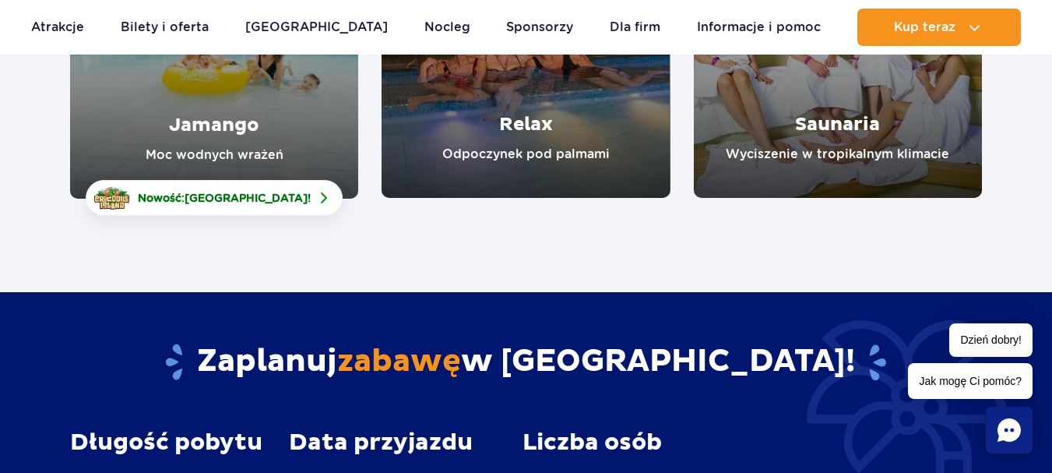
click at [526, 118] on link "Relax" at bounding box center [526, 54] width 288 height 288
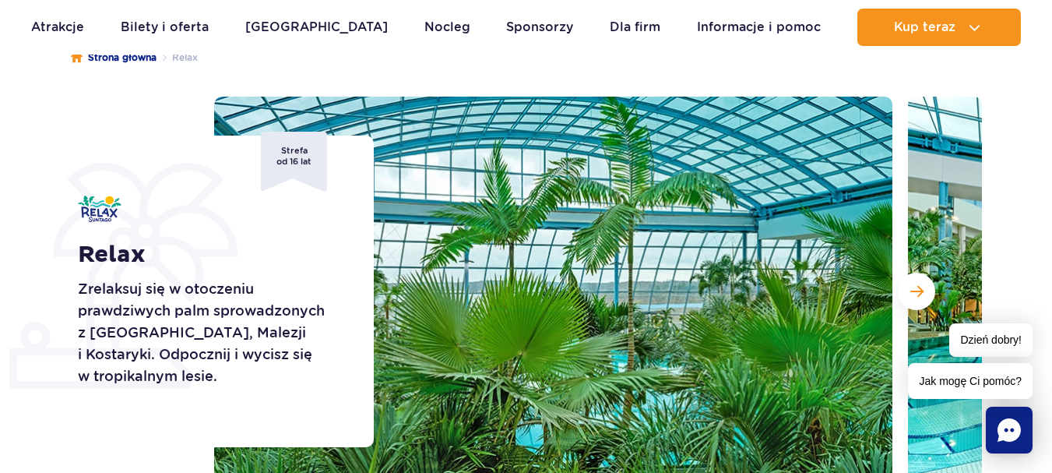
scroll to position [234, 0]
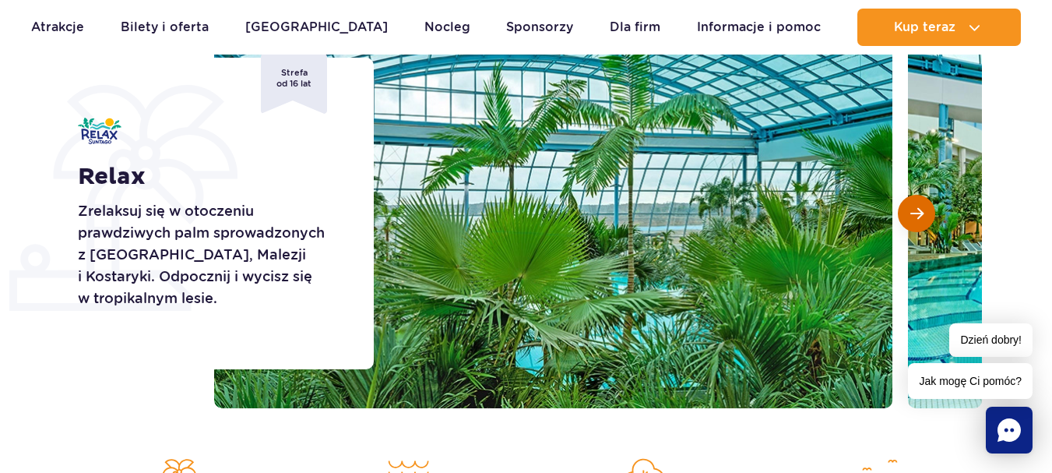
click at [910, 213] on span "Następny slajd" at bounding box center [916, 213] width 13 height 14
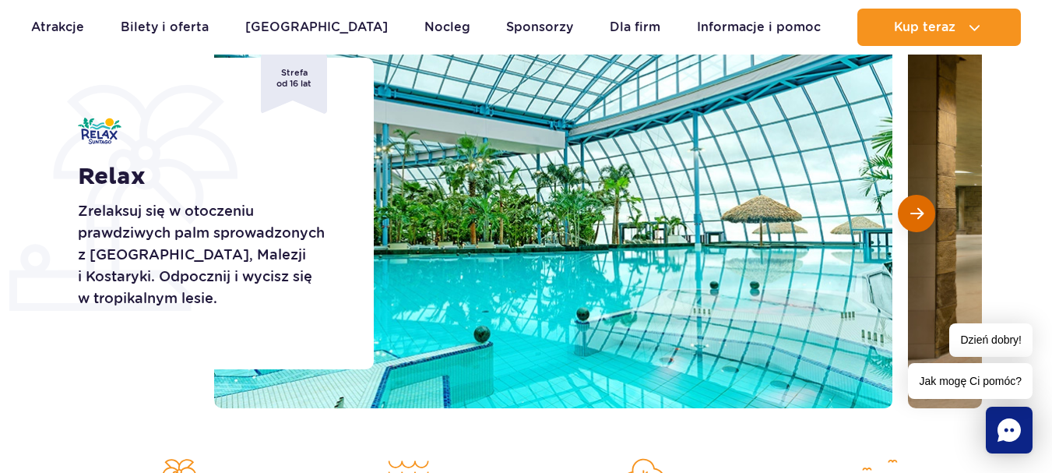
click at [910, 213] on span "Następny slajd" at bounding box center [916, 213] width 13 height 14
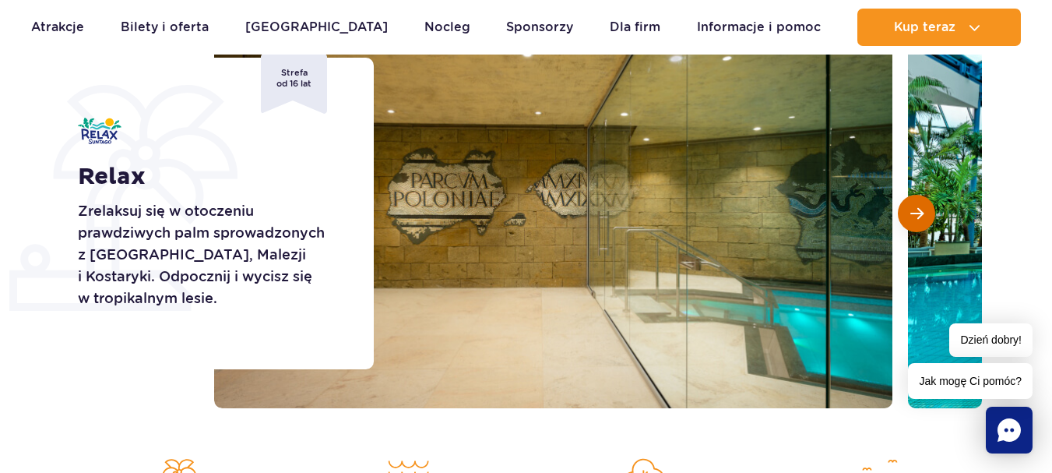
click at [910, 213] on span "Następny slajd" at bounding box center [916, 213] width 13 height 14
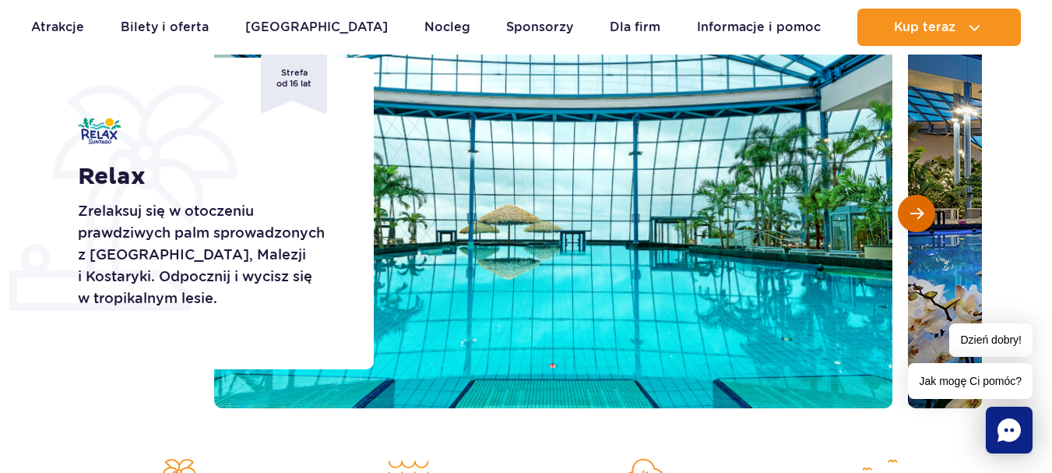
click at [910, 213] on span "Następny slajd" at bounding box center [916, 213] width 13 height 14
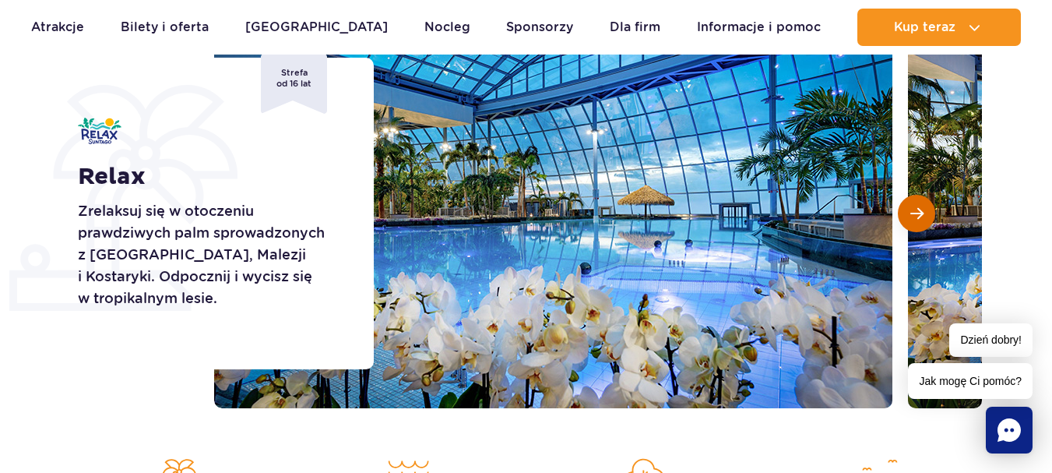
click at [910, 213] on span "Następny slajd" at bounding box center [916, 213] width 13 height 14
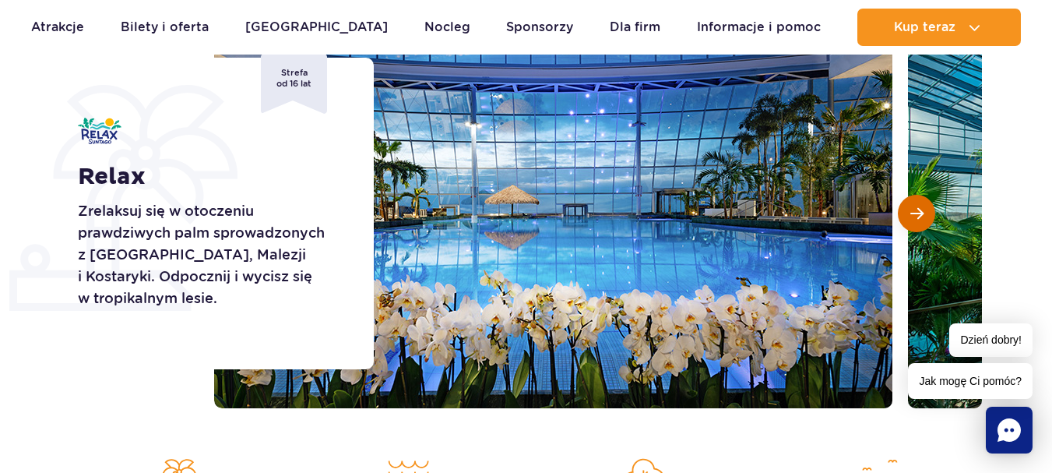
click at [910, 213] on span "Następny slajd" at bounding box center [916, 213] width 13 height 14
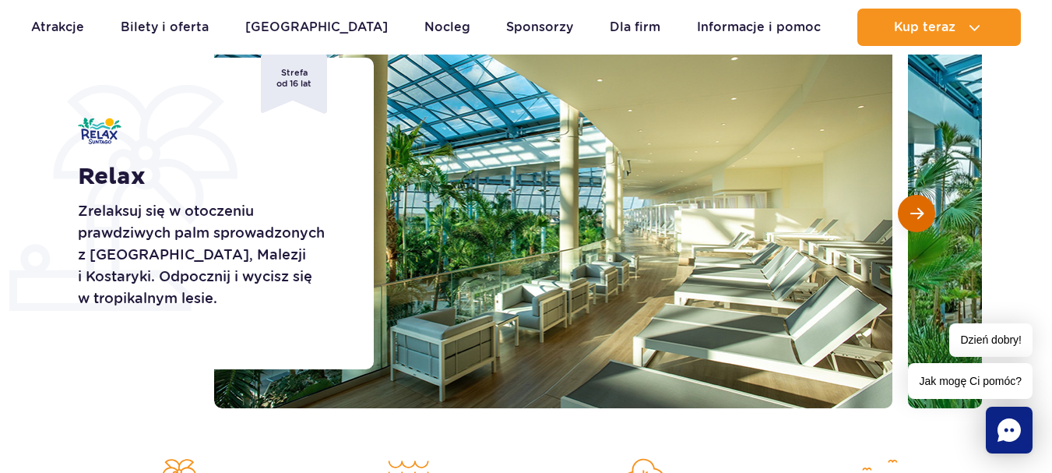
click at [910, 213] on span "Następny slajd" at bounding box center [916, 213] width 13 height 14
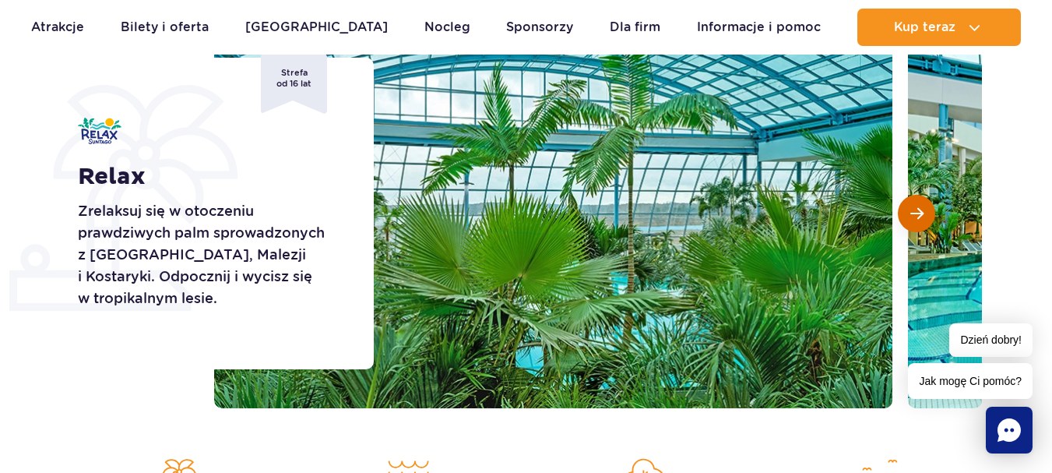
click at [910, 213] on span "Następny slajd" at bounding box center [916, 213] width 13 height 14
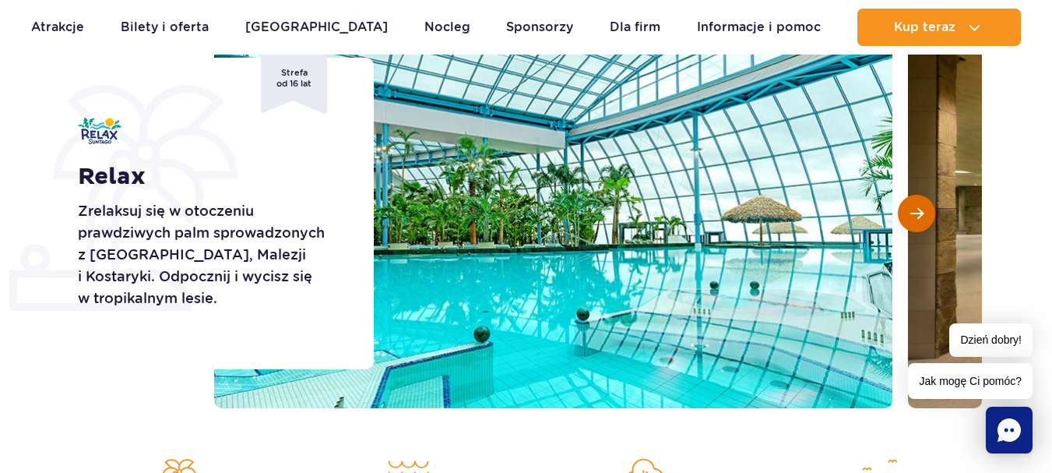
click at [910, 213] on span "Następny slajd" at bounding box center [916, 213] width 13 height 14
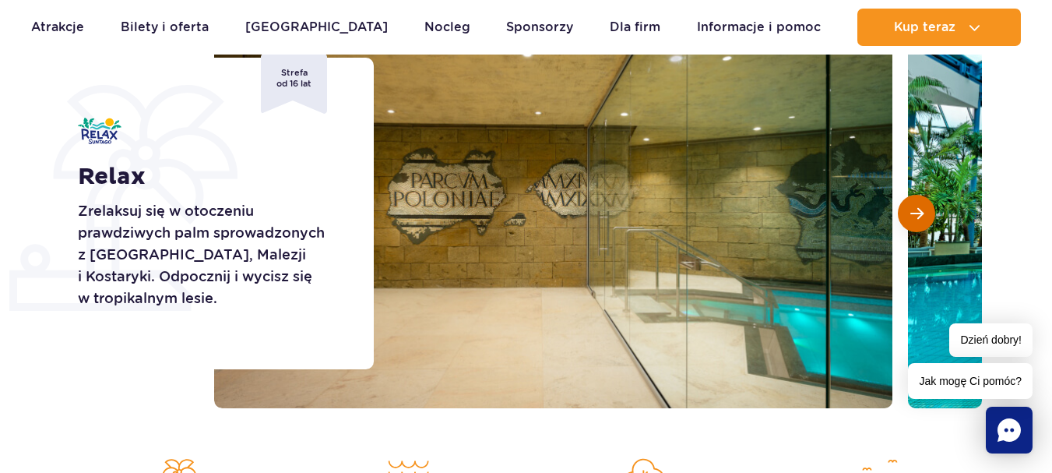
click at [910, 213] on span "Następny slajd" at bounding box center [916, 213] width 13 height 14
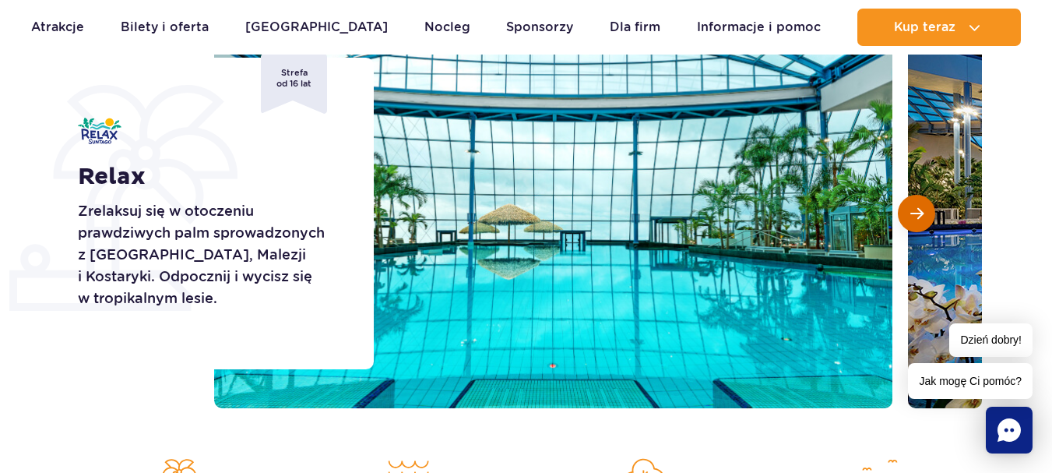
click at [910, 213] on span "Następny slajd" at bounding box center [916, 213] width 13 height 14
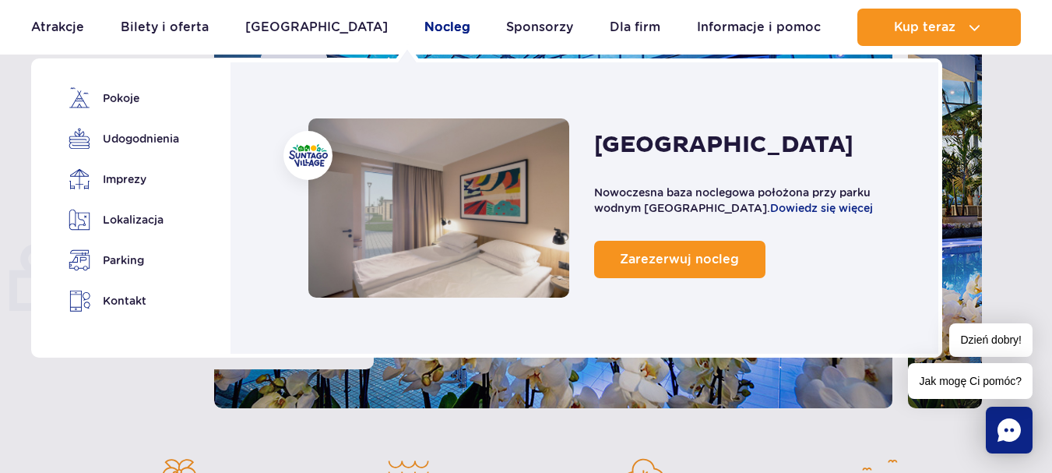
click at [424, 27] on link "Nocleg" at bounding box center [447, 27] width 46 height 37
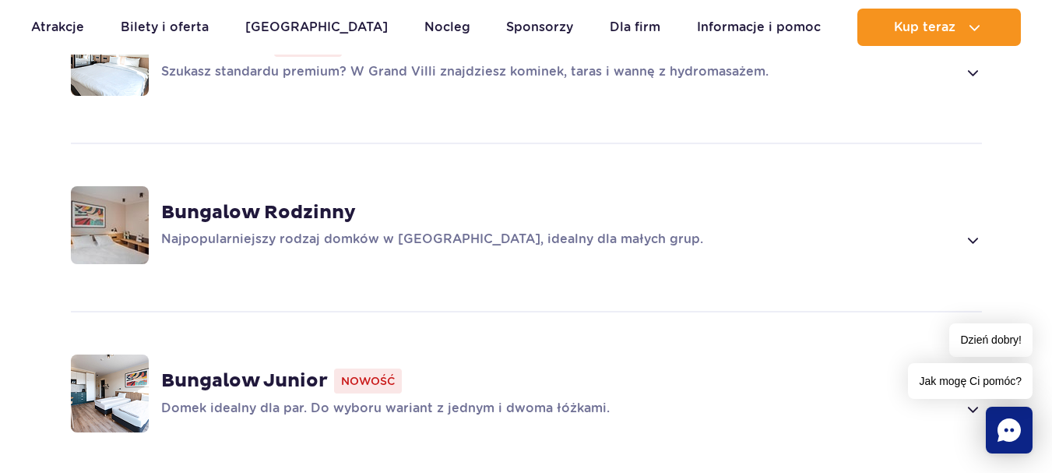
scroll to position [1324, 0]
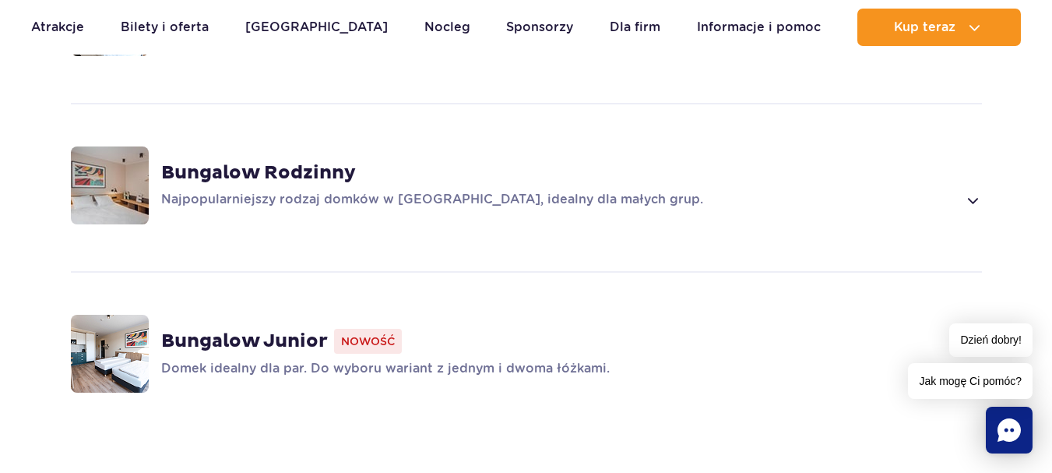
click at [245, 161] on strong "Bungalow Rodzinny" at bounding box center [258, 172] width 195 height 23
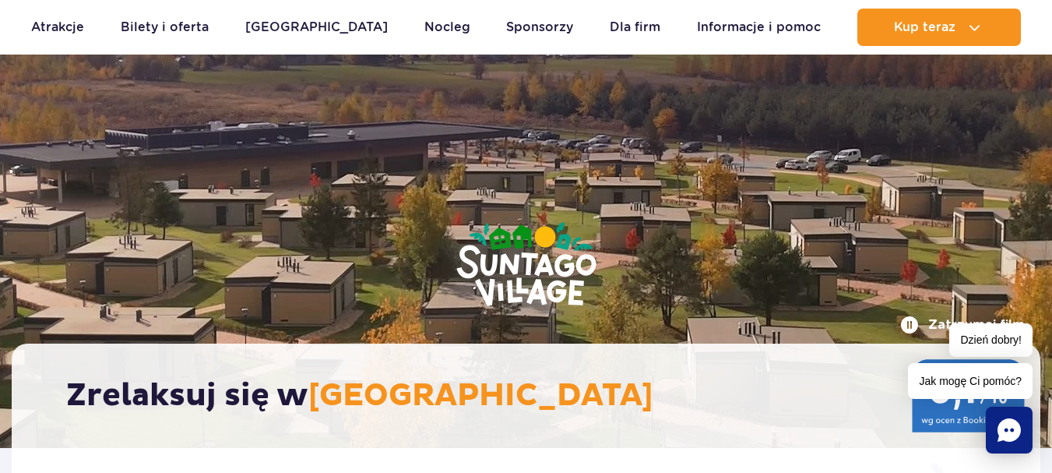
scroll to position [0, 0]
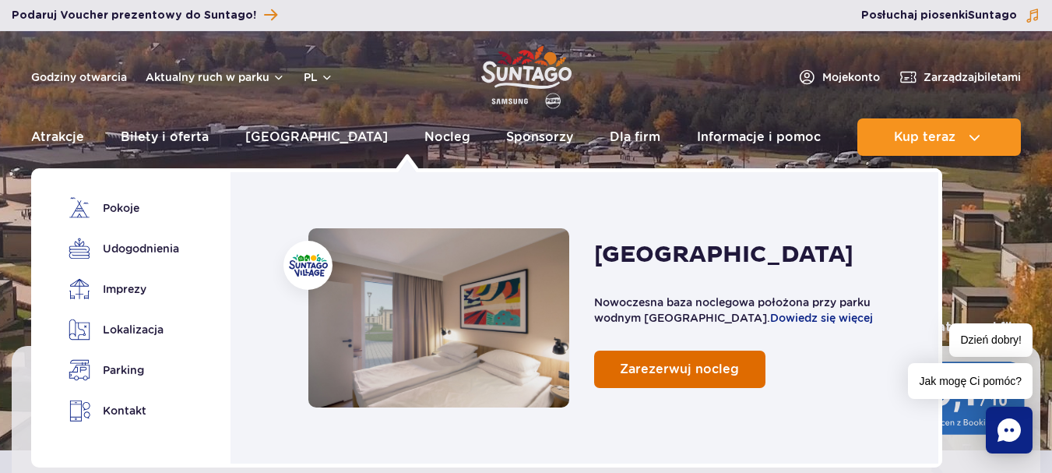
click at [653, 382] on link "Zarezerwuj nocleg" at bounding box center [679, 368] width 171 height 37
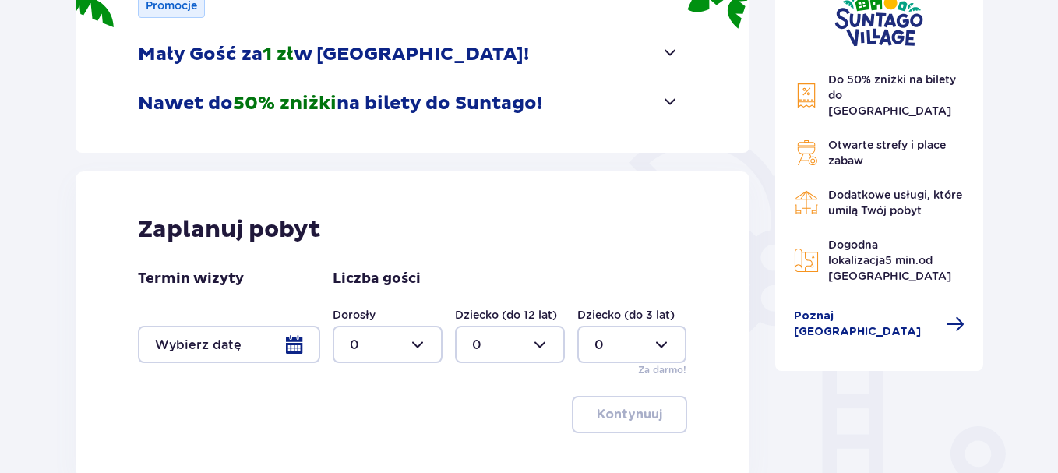
scroll to position [311, 0]
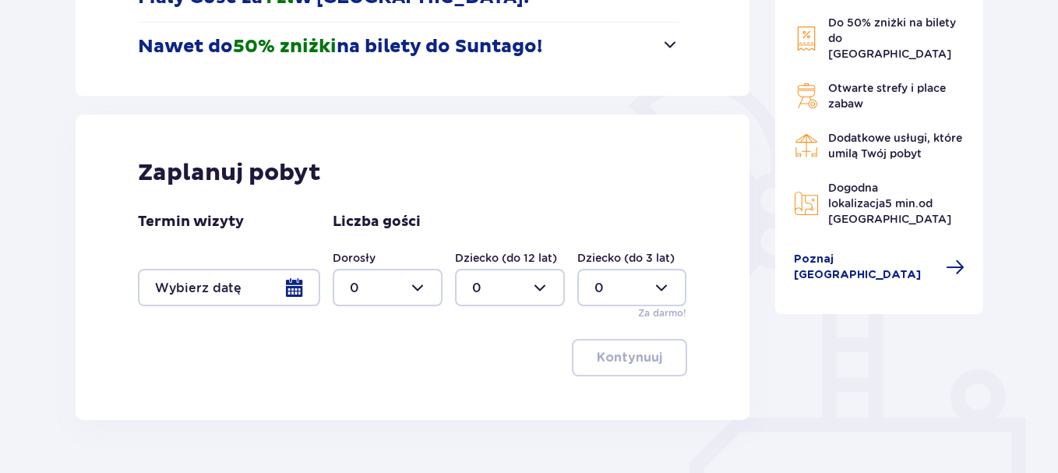
click at [245, 294] on div at bounding box center [229, 287] width 182 height 37
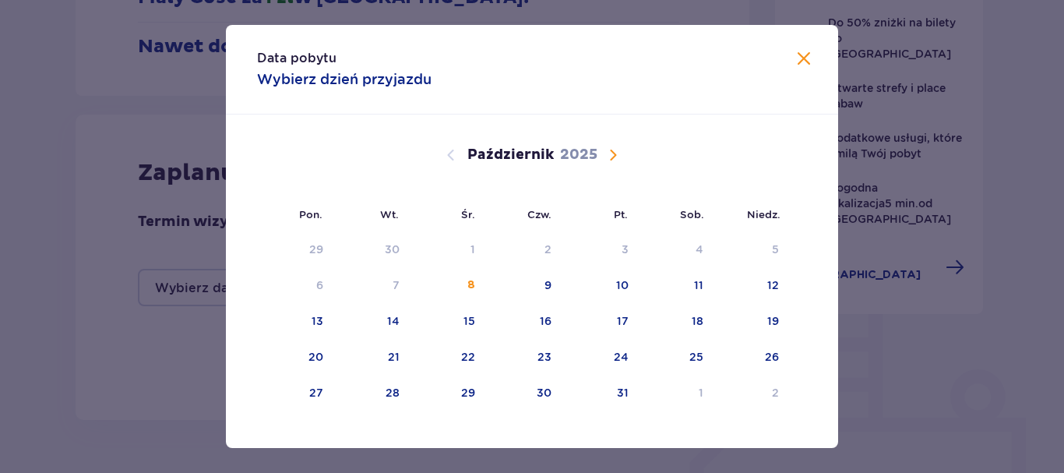
click at [614, 156] on span "Następny miesiąc" at bounding box center [613, 155] width 19 height 19
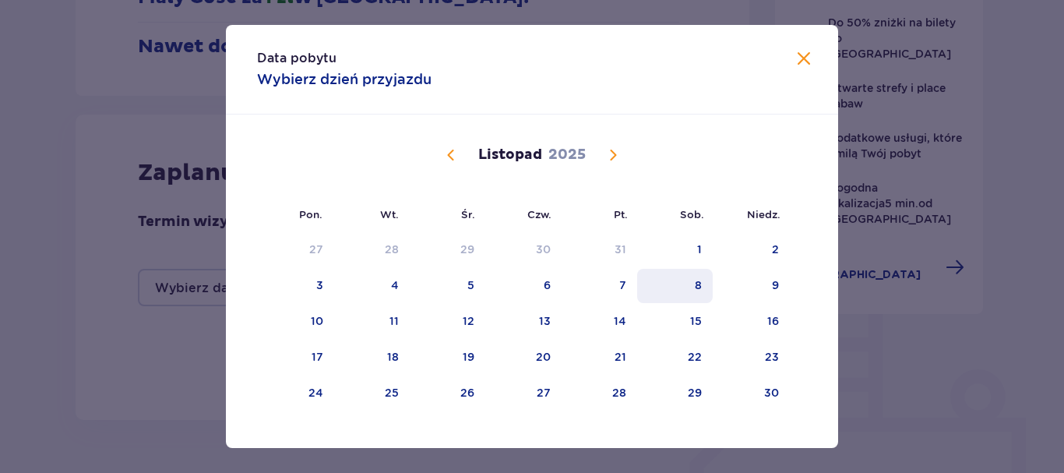
click at [695, 281] on div "8" at bounding box center [698, 285] width 7 height 16
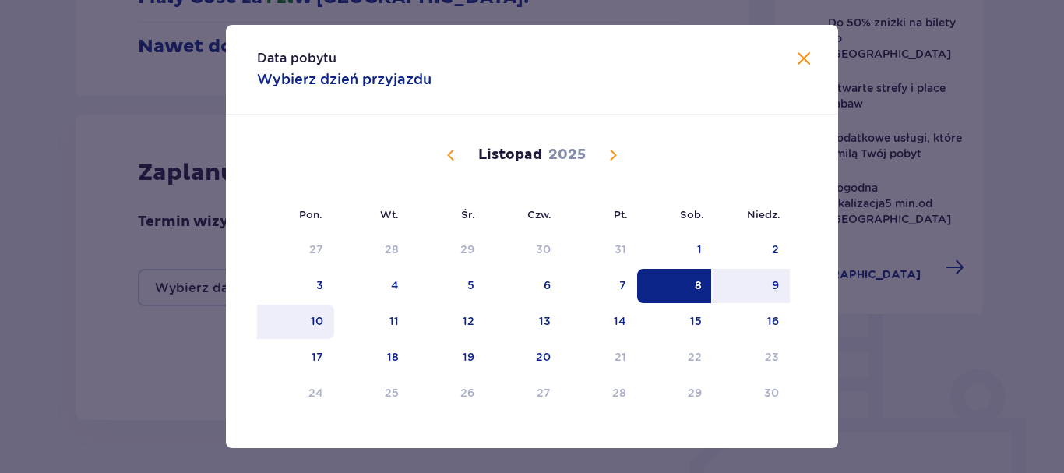
click at [319, 322] on div "10" at bounding box center [317, 321] width 12 height 16
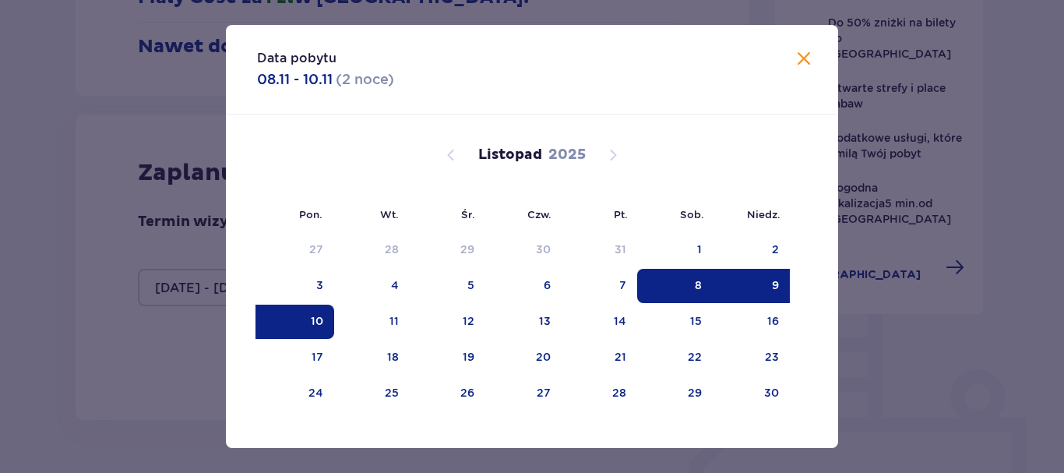
type input "[DATE] - [DATE]"
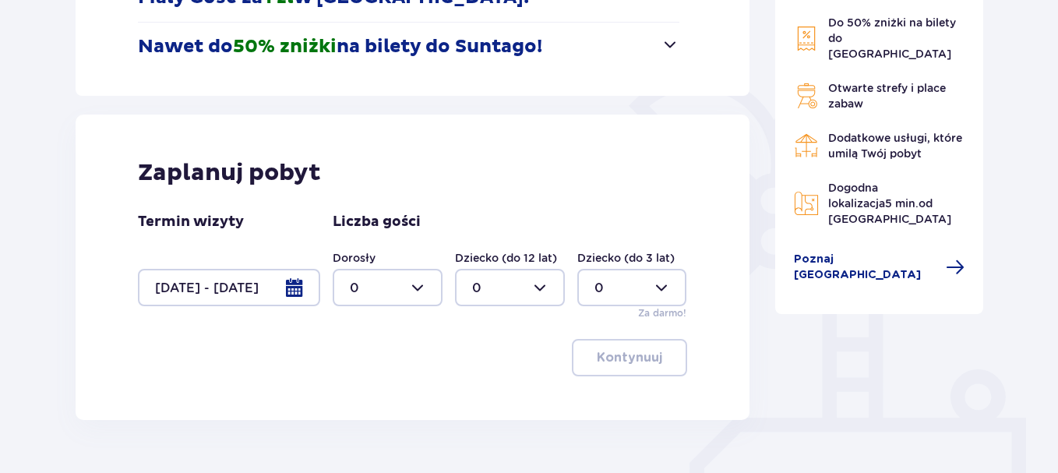
click at [409, 297] on div at bounding box center [388, 287] width 110 height 37
click at [382, 398] on div "2" at bounding box center [388, 400] width 76 height 17
type input "2"
click at [529, 293] on div at bounding box center [510, 287] width 110 height 37
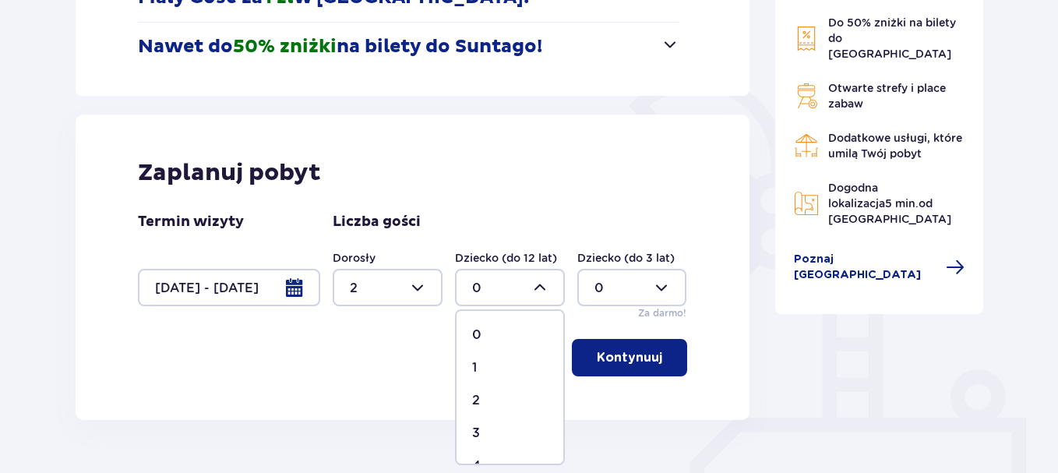
click at [512, 370] on div "1" at bounding box center [510, 367] width 76 height 17
type input "1"
click at [619, 363] on p "Kontynuuj" at bounding box center [629, 357] width 65 height 17
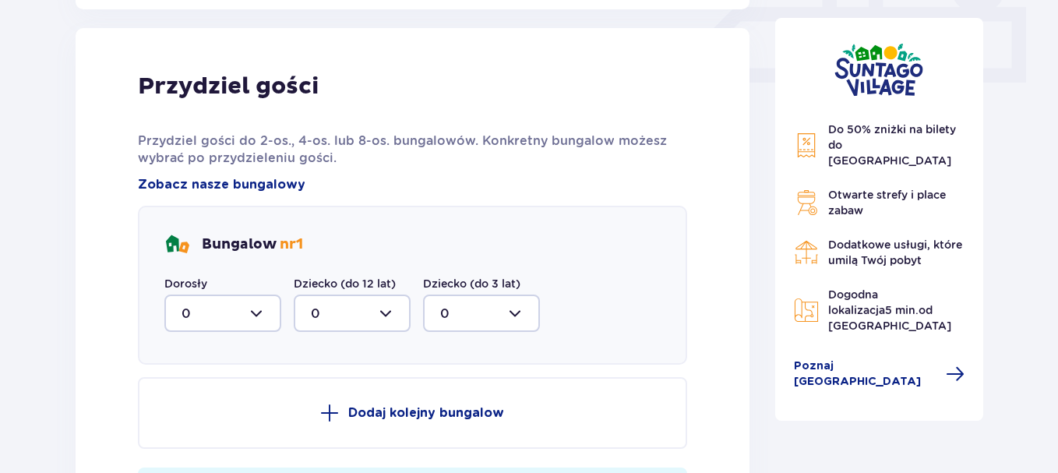
scroll to position [731, 0]
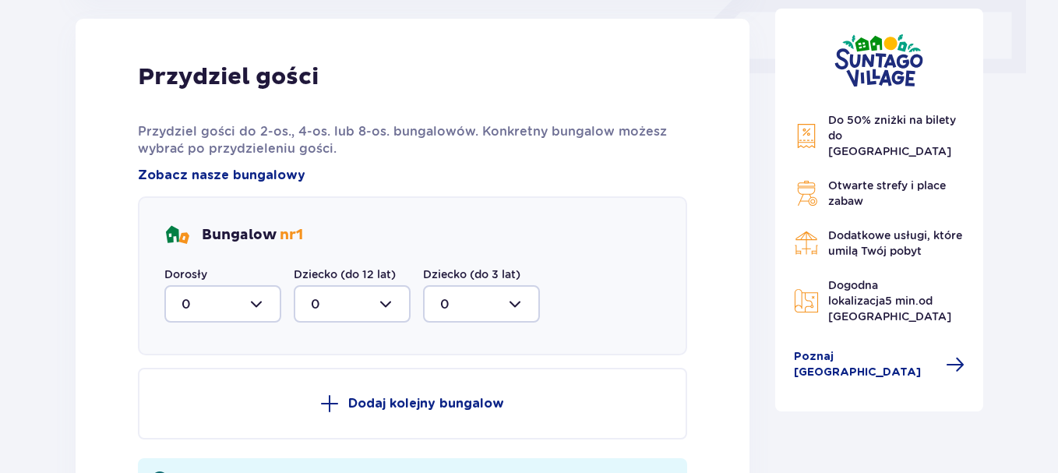
click at [259, 305] on div at bounding box center [222, 303] width 117 height 37
click at [231, 419] on div "2" at bounding box center [222, 416] width 83 height 17
type input "2"
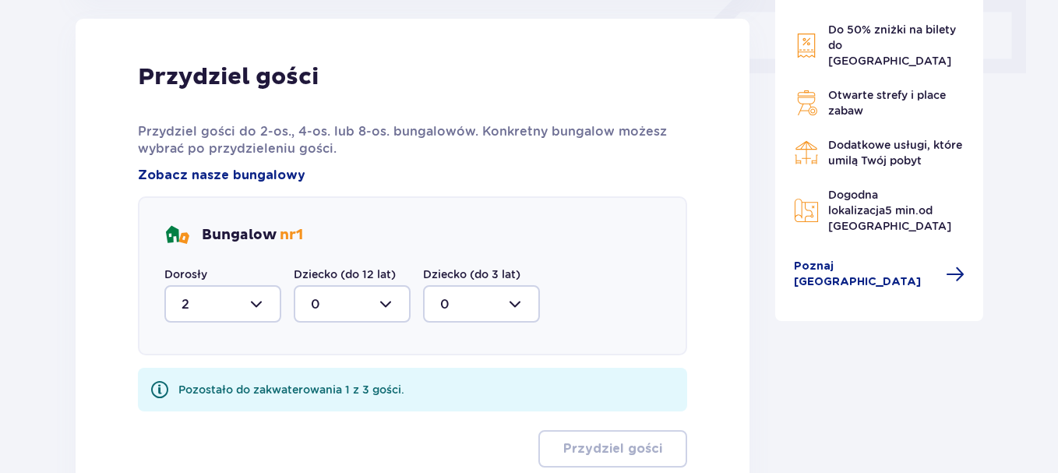
click at [322, 304] on div at bounding box center [352, 303] width 117 height 37
click at [318, 392] on div "1" at bounding box center [352, 383] width 83 height 17
type input "1"
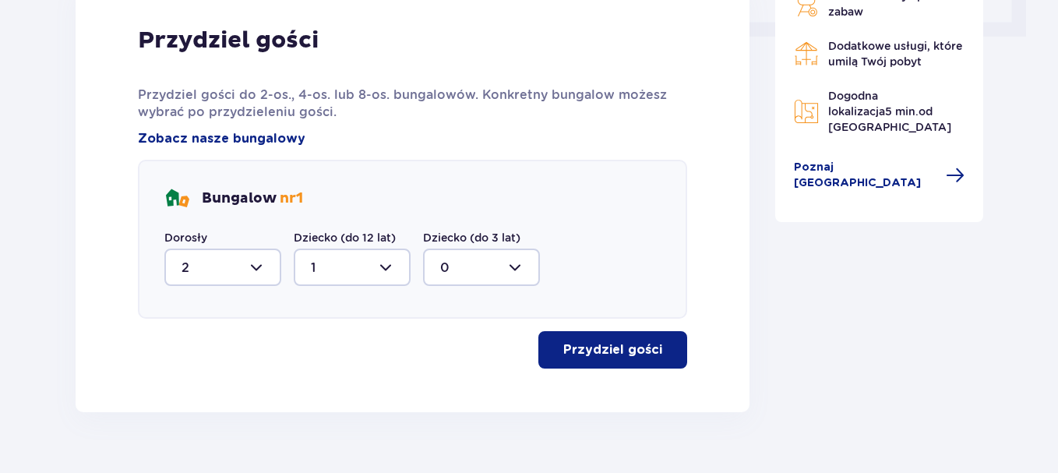
scroll to position [801, 0]
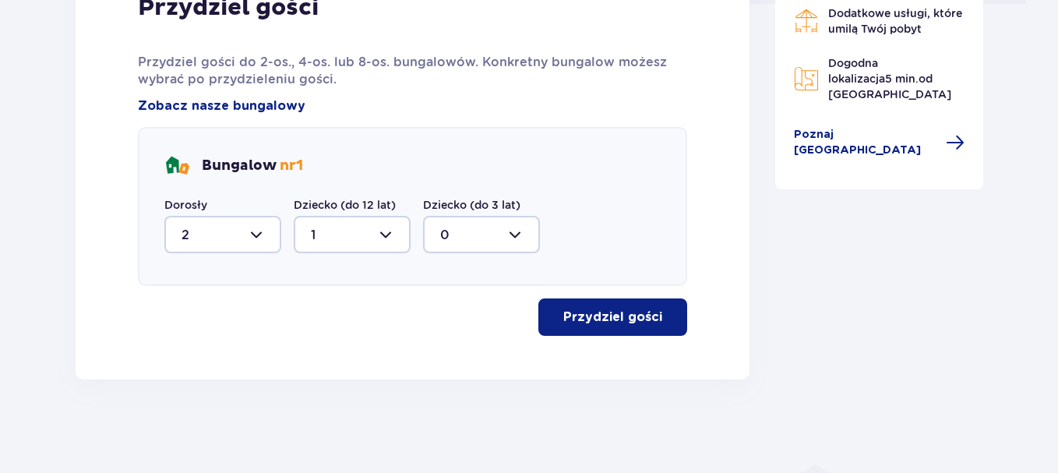
click at [574, 318] on p "Przydziel gości" at bounding box center [612, 316] width 99 height 17
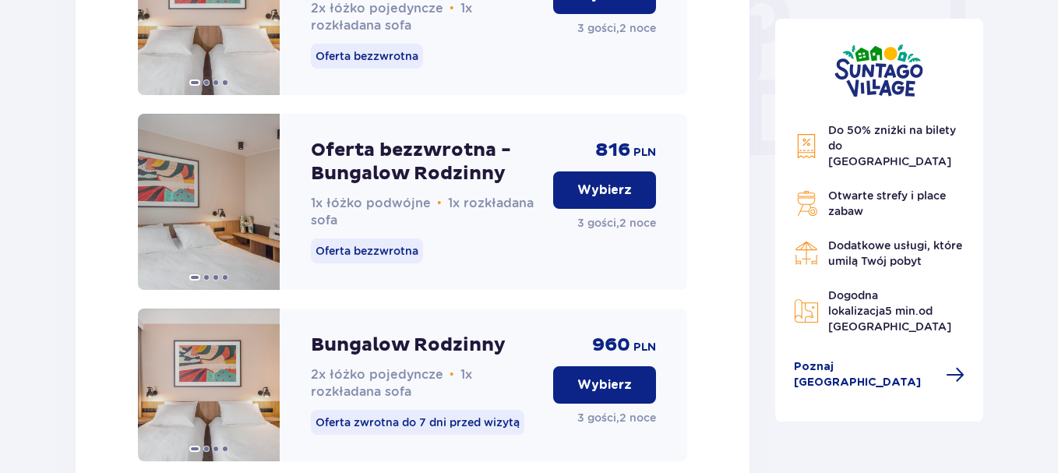
scroll to position [1413, 0]
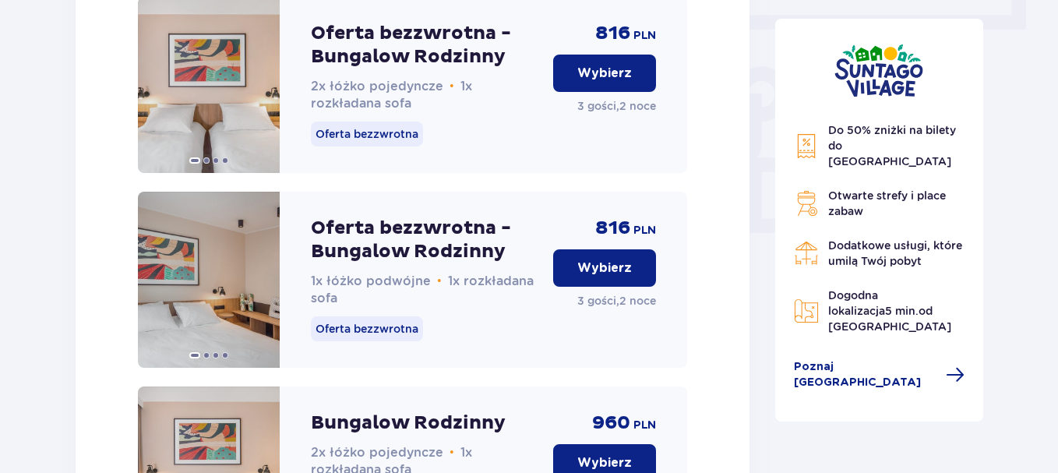
click at [611, 276] on p "Wybierz" at bounding box center [604, 267] width 55 height 17
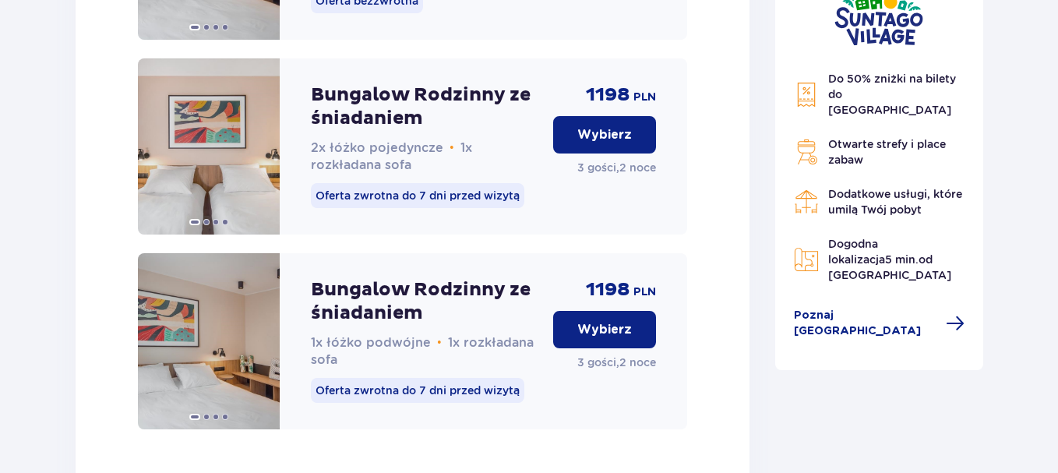
scroll to position [2561, 0]
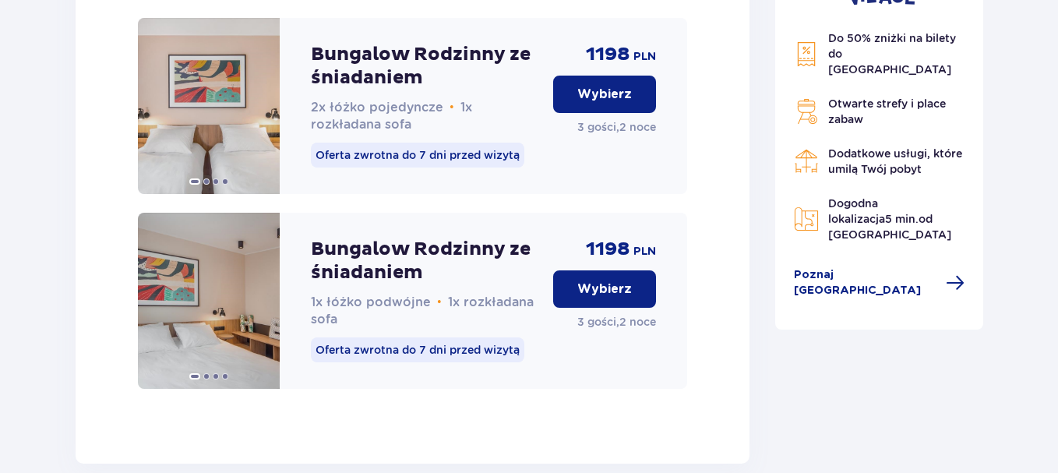
click at [612, 297] on p "Wybierz" at bounding box center [604, 288] width 55 height 17
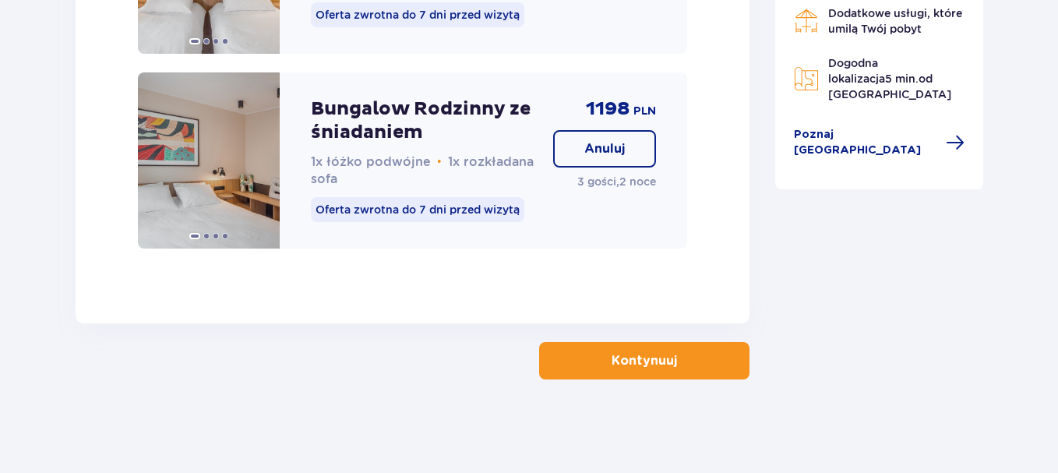
scroll to position [2716, 0]
click at [612, 349] on button "Kontynuuj" at bounding box center [644, 360] width 210 height 37
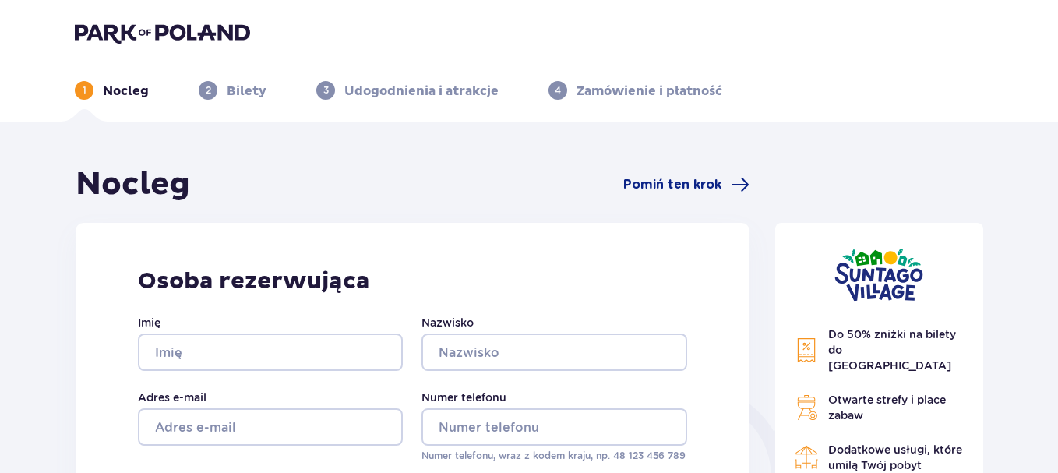
click at [136, 40] on img at bounding box center [162, 33] width 175 height 22
